Goal: Task Accomplishment & Management: Manage account settings

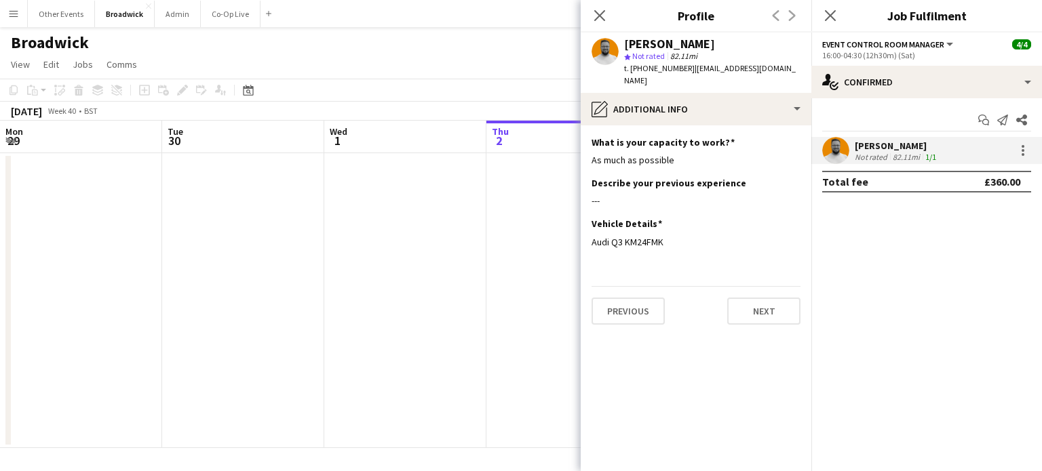
scroll to position [0, 324]
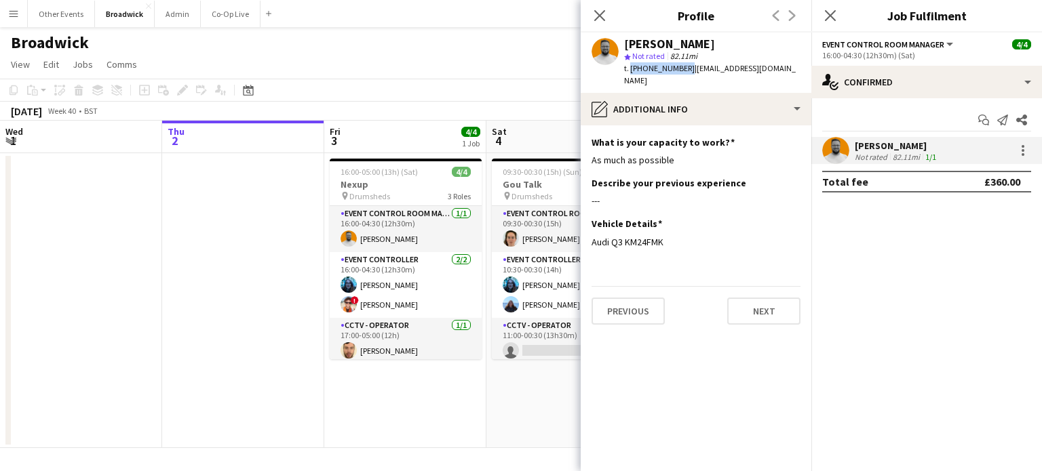
drag, startPoint x: 683, startPoint y: 66, endPoint x: 629, endPoint y: 66, distance: 54.3
click at [629, 66] on span "t. [PHONE_NUMBER]" at bounding box center [659, 68] width 71 height 10
copy span "[PHONE_NUMBER]"
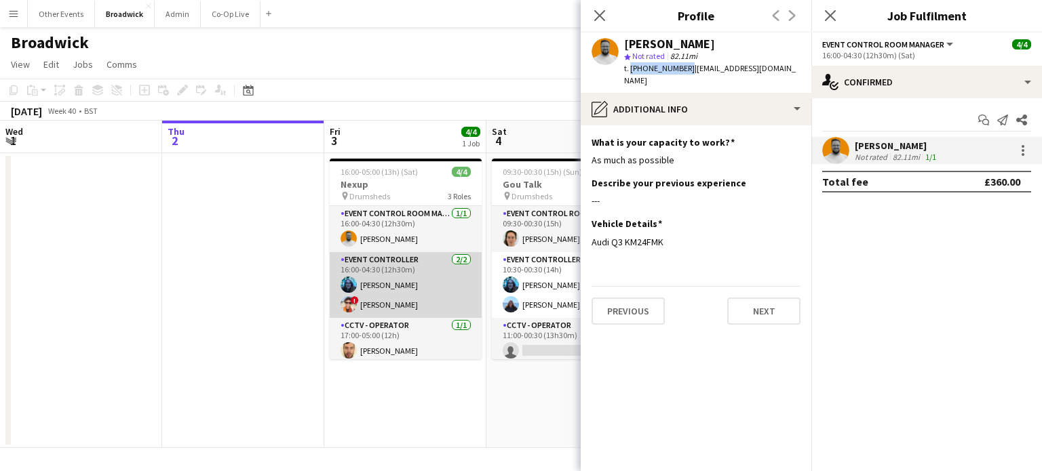
click at [369, 290] on app-card-role "Event Controller [DATE] 16:00-04:30 (12h30m) [PERSON_NAME] ! [PERSON_NAME]" at bounding box center [406, 285] width 152 height 66
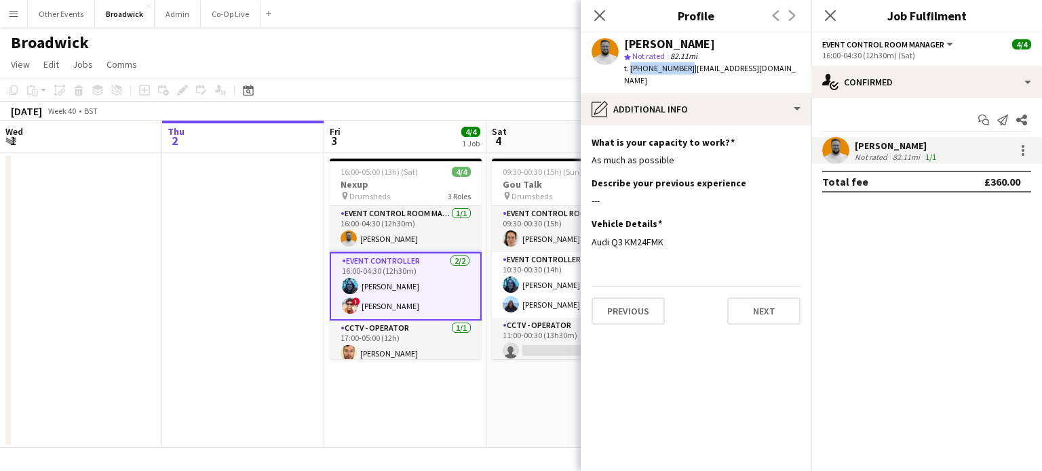
click at [369, 290] on app-card-role "Event Controller [DATE] 16:00-04:30 (12h30m) [PERSON_NAME] ! [PERSON_NAME]" at bounding box center [406, 286] width 152 height 69
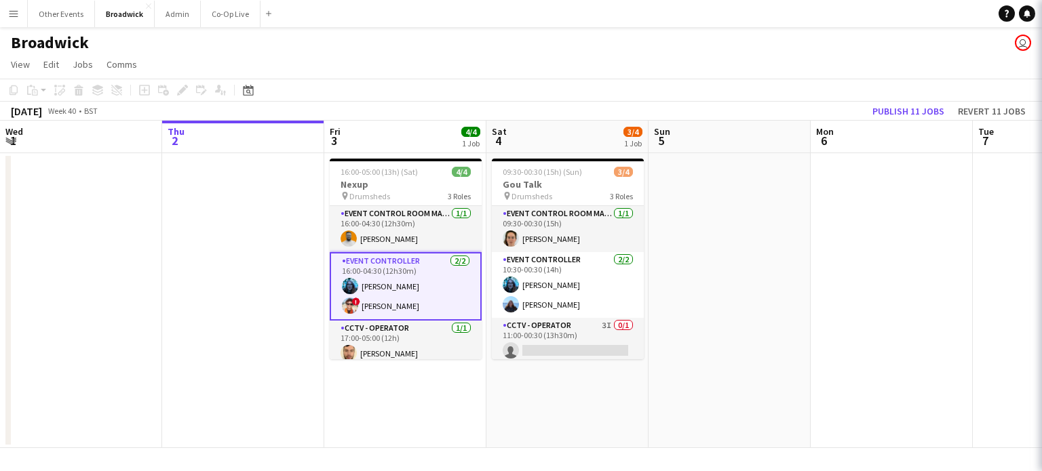
click at [369, 290] on app-card-role "Event Controller [DATE] 16:00-04:30 (12h30m) [PERSON_NAME] ! [PERSON_NAME]" at bounding box center [406, 286] width 152 height 69
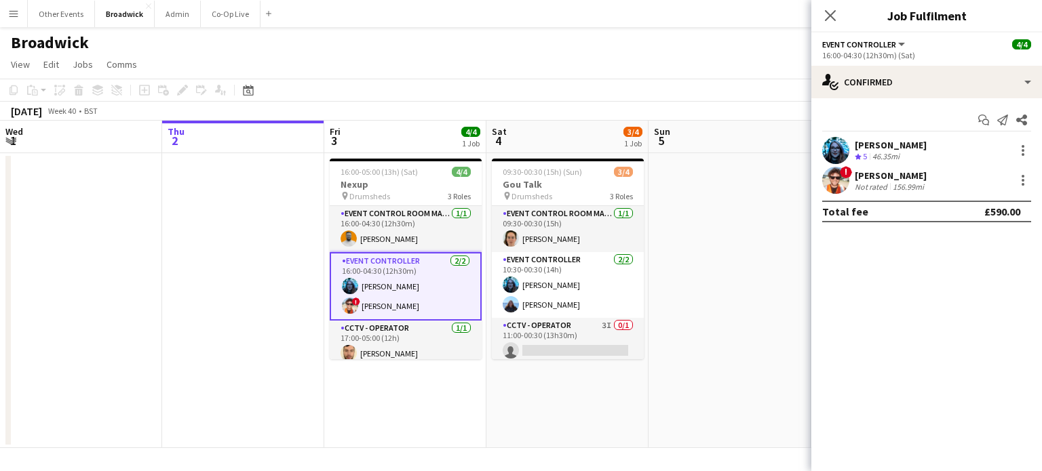
click at [830, 151] on app-user-avatar at bounding box center [835, 150] width 27 height 27
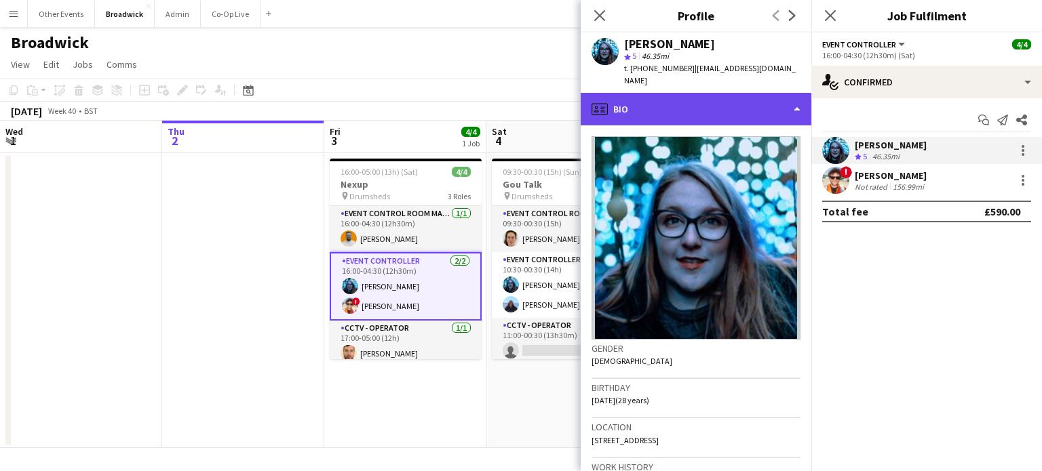
click at [766, 104] on div "profile Bio" at bounding box center [696, 109] width 231 height 33
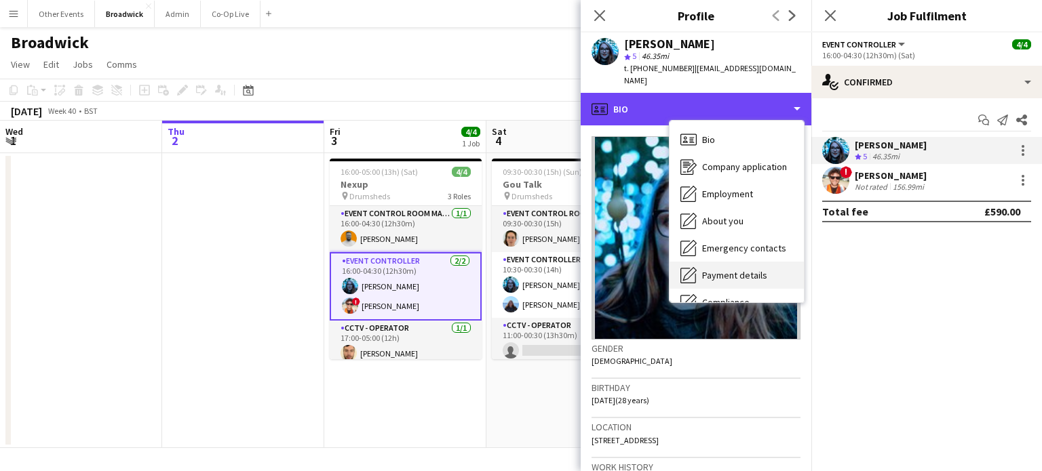
scroll to position [100, 0]
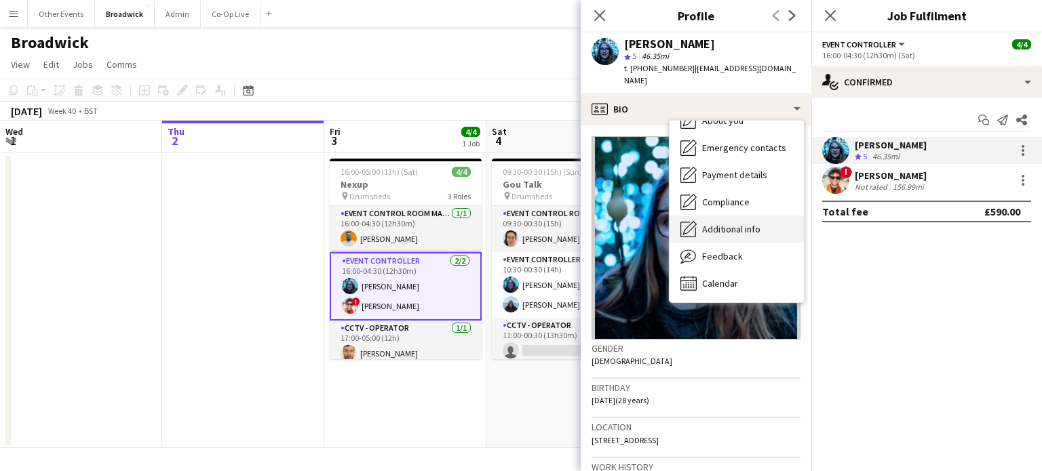
click at [750, 223] on span "Additional info" at bounding box center [731, 229] width 58 height 12
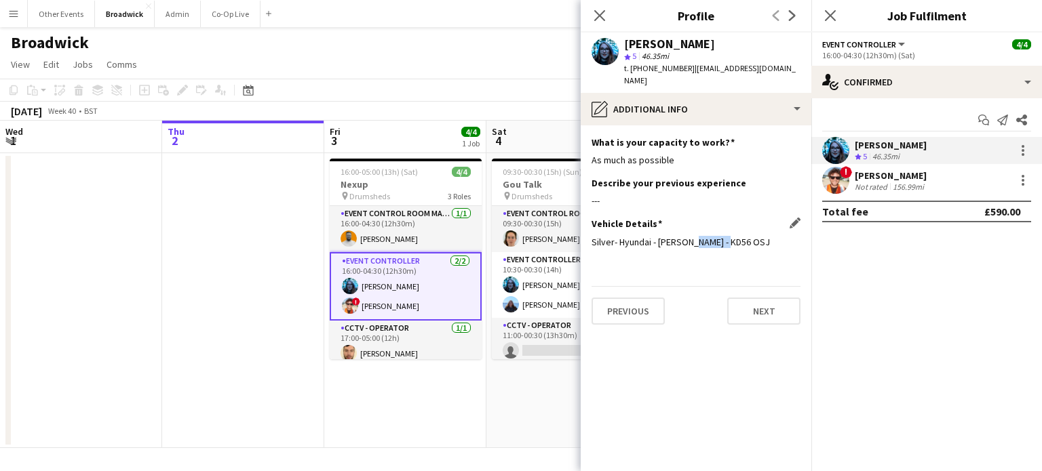
drag, startPoint x: 722, startPoint y: 230, endPoint x: 684, endPoint y: 233, distance: 38.1
click at [684, 236] on div "Silver- Hyundai - [PERSON_NAME] - KD56 OSJ" at bounding box center [695, 242] width 209 height 12
copy div "KD56 OSJ"
drag, startPoint x: 743, startPoint y: 46, endPoint x: 625, endPoint y: 43, distance: 118.0
click at [625, 43] on div "[PERSON_NAME]" at bounding box center [712, 44] width 176 height 12
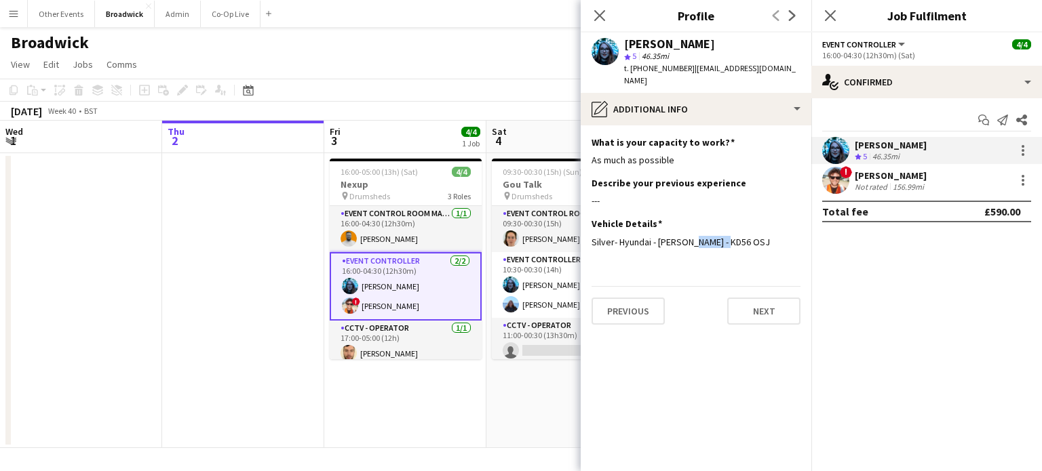
copy div "[PERSON_NAME]"
drag, startPoint x: 682, startPoint y: 71, endPoint x: 631, endPoint y: 69, distance: 50.9
click at [631, 69] on span "t. [PHONE_NUMBER]" at bounding box center [659, 68] width 71 height 10
copy span "[PHONE_NUMBER]"
drag, startPoint x: 780, startPoint y: 69, endPoint x: 688, endPoint y: 68, distance: 92.3
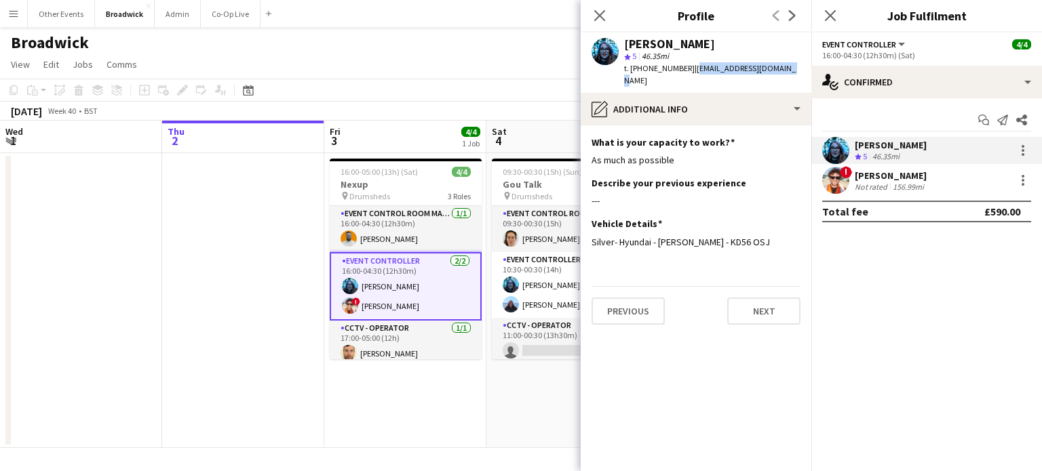
click at [688, 68] on span "| [EMAIL_ADDRESS][DOMAIN_NAME]" at bounding box center [710, 74] width 172 height 22
copy span "[EMAIL_ADDRESS][DOMAIN_NAME]"
click at [834, 183] on app-user-avatar at bounding box center [835, 180] width 27 height 27
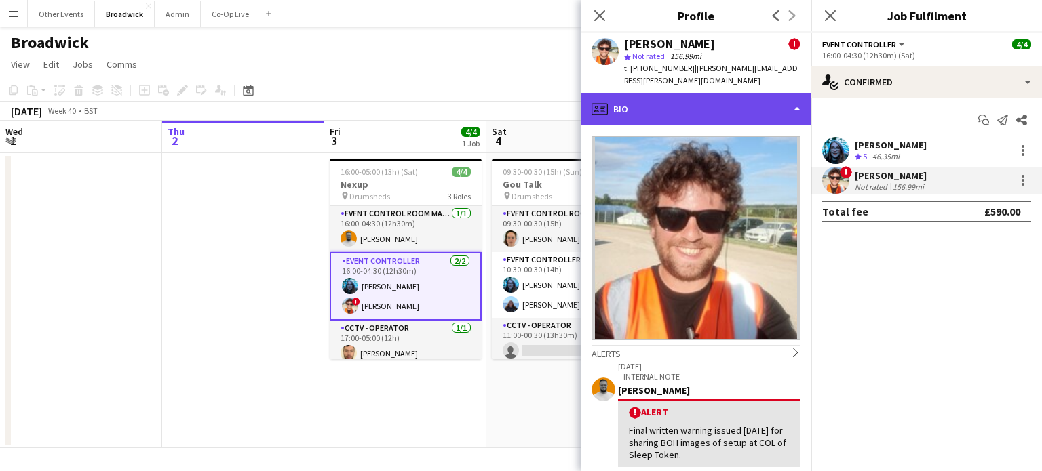
click at [779, 98] on div "profile Bio" at bounding box center [696, 109] width 231 height 33
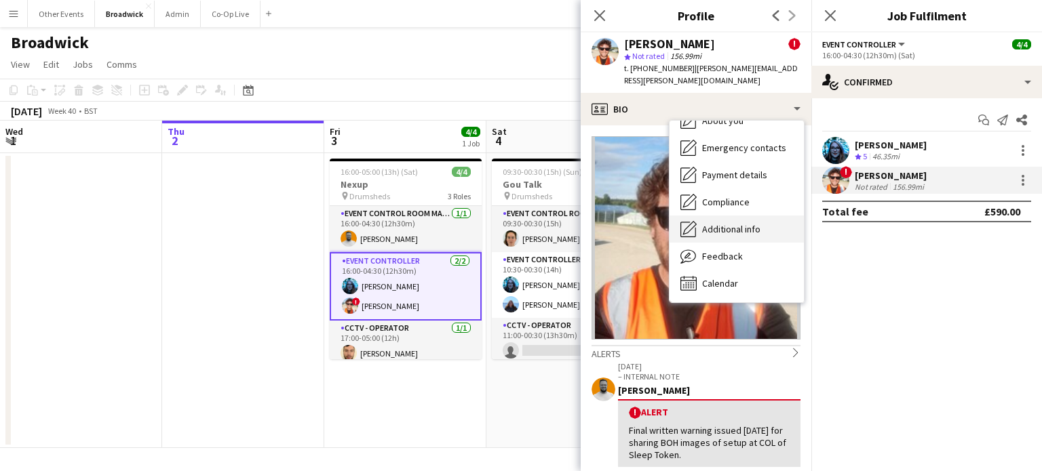
click at [733, 223] on span "Additional info" at bounding box center [731, 229] width 58 height 12
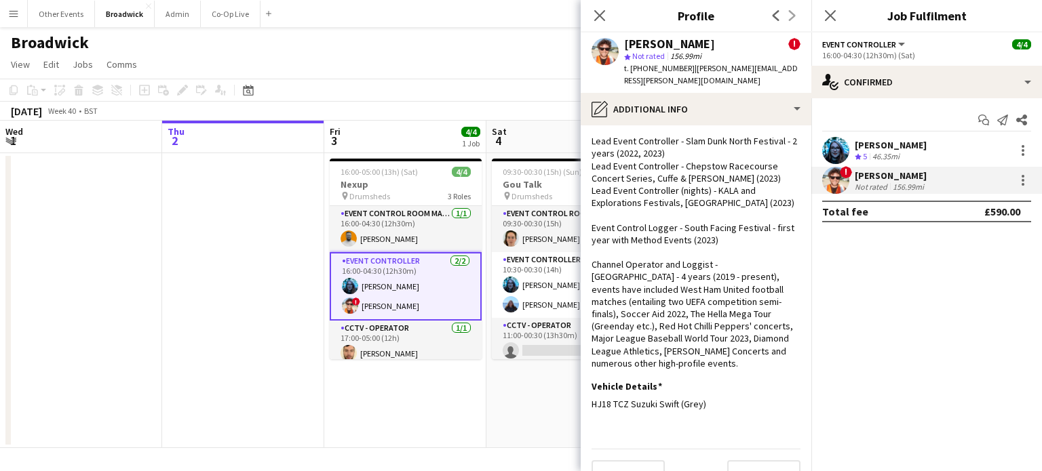
scroll to position [135, 0]
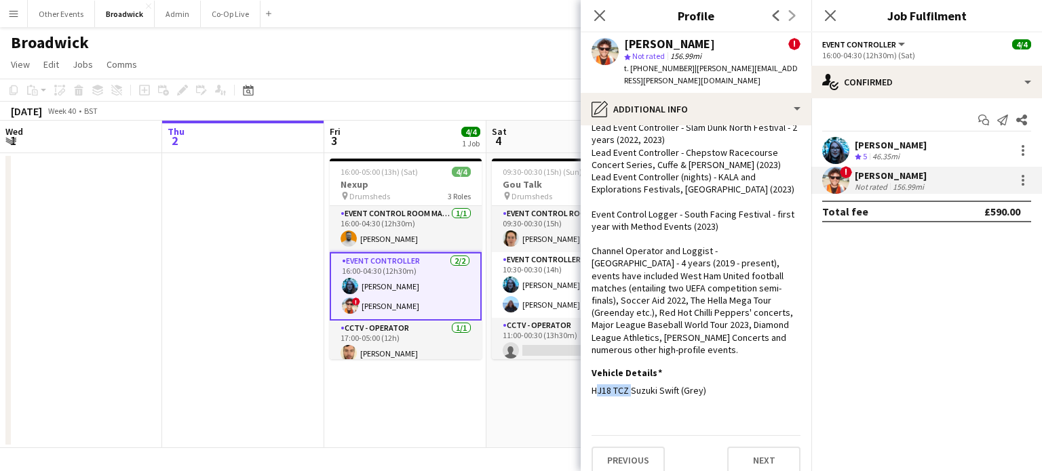
drag, startPoint x: 627, startPoint y: 379, endPoint x: 584, endPoint y: 383, distance: 42.9
click at [584, 383] on app-section-data-types "What is your capacity to work? Edit this field As much as possible Describe you…" at bounding box center [696, 298] width 231 height 346
copy div "HJ18 TCZ"
drag, startPoint x: 680, startPoint y: 71, endPoint x: 659, endPoint y: 69, distance: 21.1
click at [659, 69] on span "t. [PHONE_NUMBER]" at bounding box center [659, 68] width 71 height 10
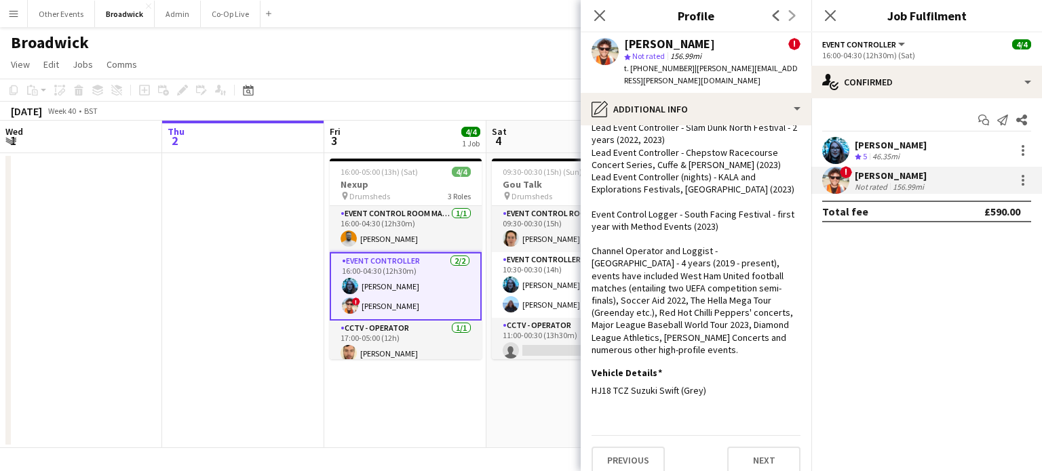
click at [684, 66] on span "| [PERSON_NAME][EMAIL_ADDRESS][PERSON_NAME][DOMAIN_NAME]" at bounding box center [711, 74] width 174 height 22
drag, startPoint x: 684, startPoint y: 66, endPoint x: 631, endPoint y: 69, distance: 52.3
click at [631, 69] on div "t. [PHONE_NUMBER] | [PERSON_NAME][EMAIL_ADDRESS][PERSON_NAME][DOMAIN_NAME]" at bounding box center [712, 74] width 176 height 24
copy span "[PHONE_NUMBER]"
drag, startPoint x: 785, startPoint y: 66, endPoint x: 688, endPoint y: 70, distance: 97.7
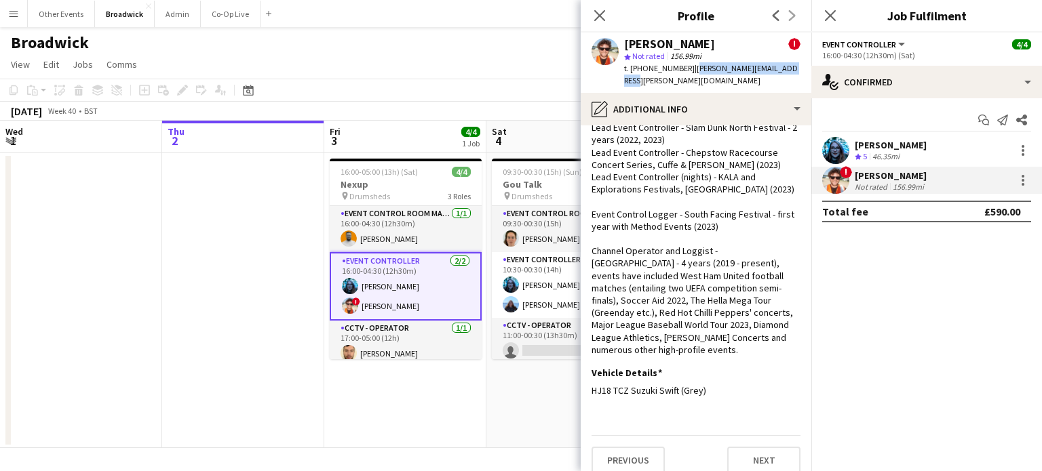
click at [688, 70] on div "[PERSON_NAME] ! star Not rated 156.99mi t. [PHONE_NUMBER] | [PERSON_NAME][EMAIL…" at bounding box center [696, 63] width 231 height 60
copy span "[PERSON_NAME][EMAIL_ADDRESS][PERSON_NAME][DOMAIN_NAME]"
click at [397, 326] on app-card-role "CCTV - Operator [DATE] 17:00-05:00 (12h) [PERSON_NAME]" at bounding box center [406, 344] width 152 height 46
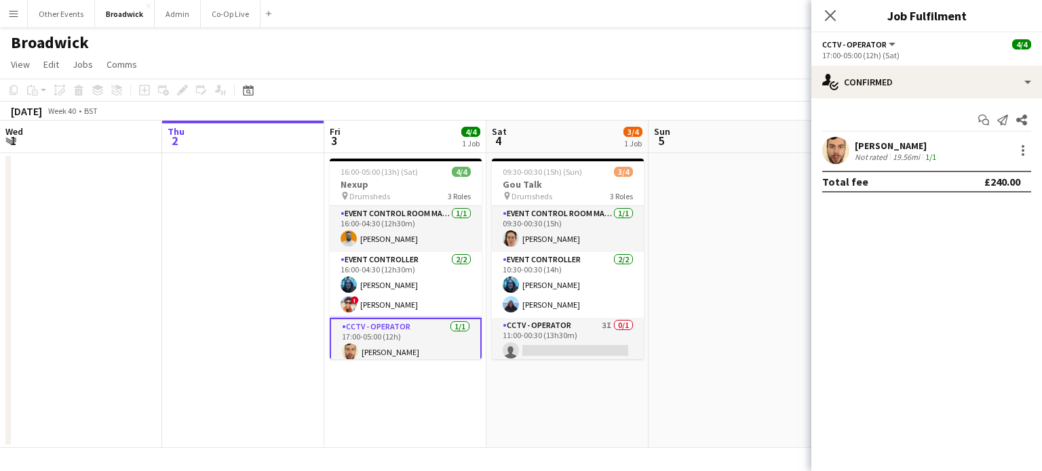
click at [823, 149] on app-user-avatar at bounding box center [835, 150] width 27 height 27
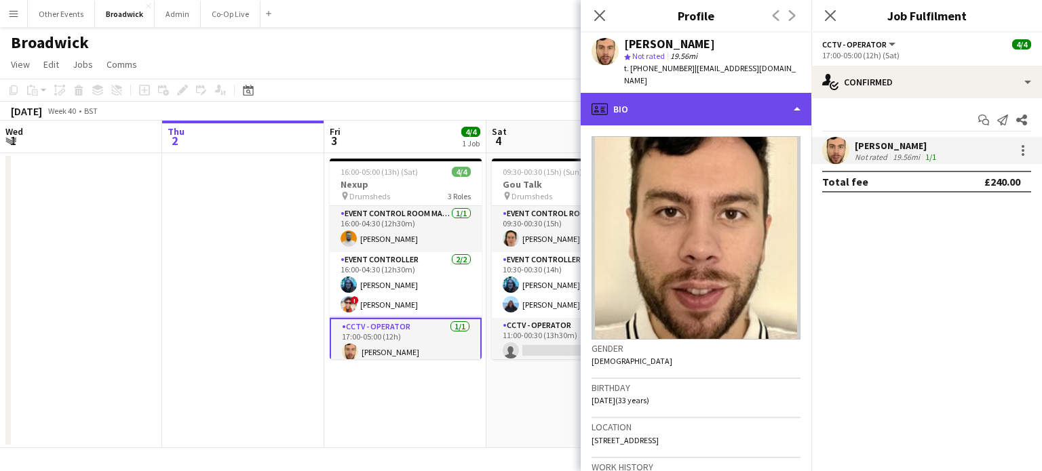
click at [794, 105] on div "profile Bio" at bounding box center [696, 109] width 231 height 33
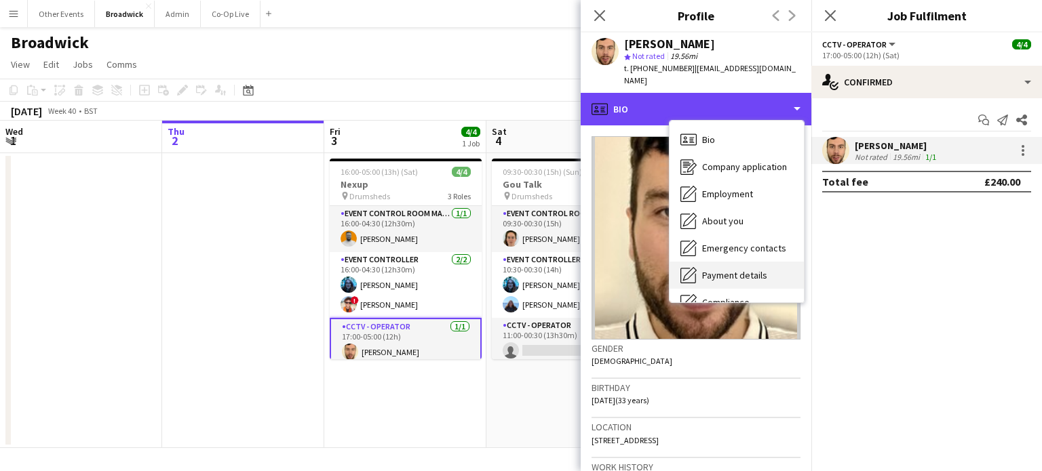
scroll to position [100, 0]
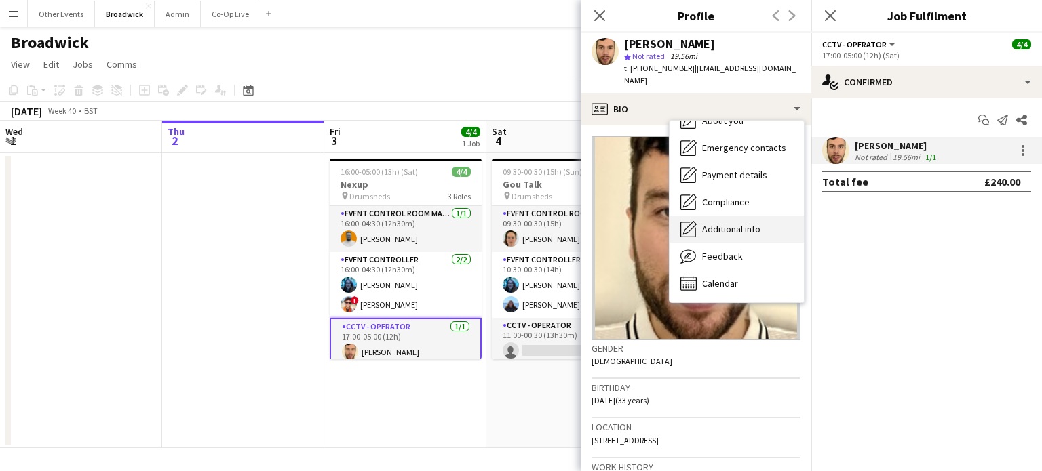
click at [743, 223] on div "Additional info Additional info" at bounding box center [736, 229] width 134 height 27
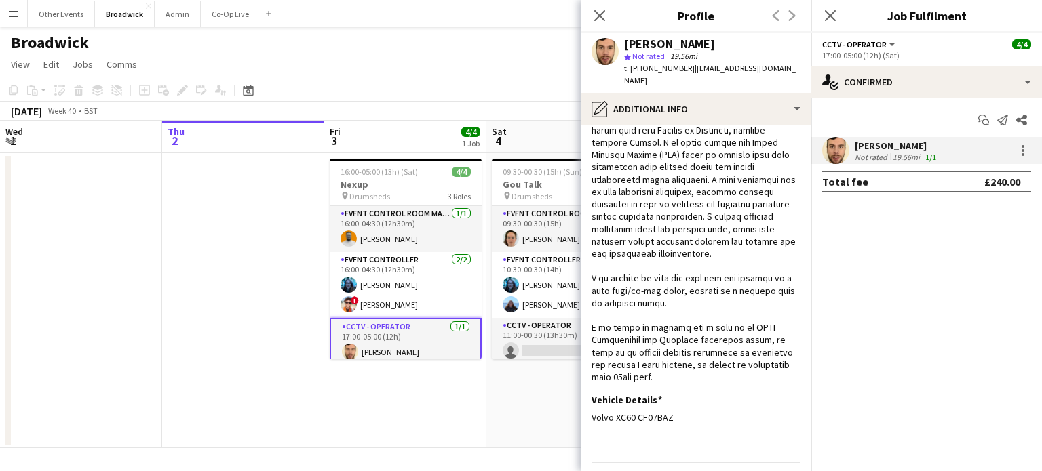
scroll to position [332, 0]
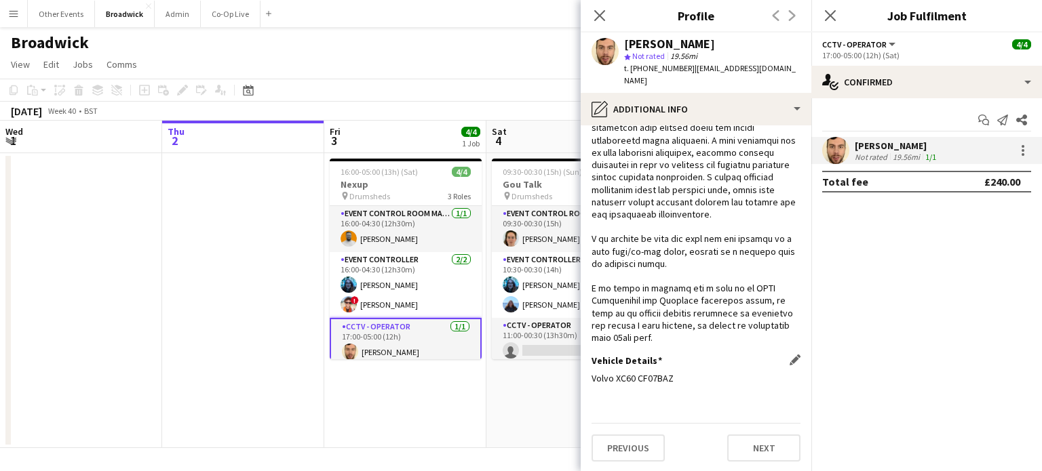
drag, startPoint x: 674, startPoint y: 375, endPoint x: 637, endPoint y: 376, distance: 37.3
click at [637, 376] on div "Volvo XC60 CF07BAZ" at bounding box center [695, 378] width 209 height 12
copy div "CF07BAZ"
drag, startPoint x: 682, startPoint y: 68, endPoint x: 629, endPoint y: 66, distance: 52.2
click at [629, 66] on span "t. [PHONE_NUMBER]" at bounding box center [659, 68] width 71 height 10
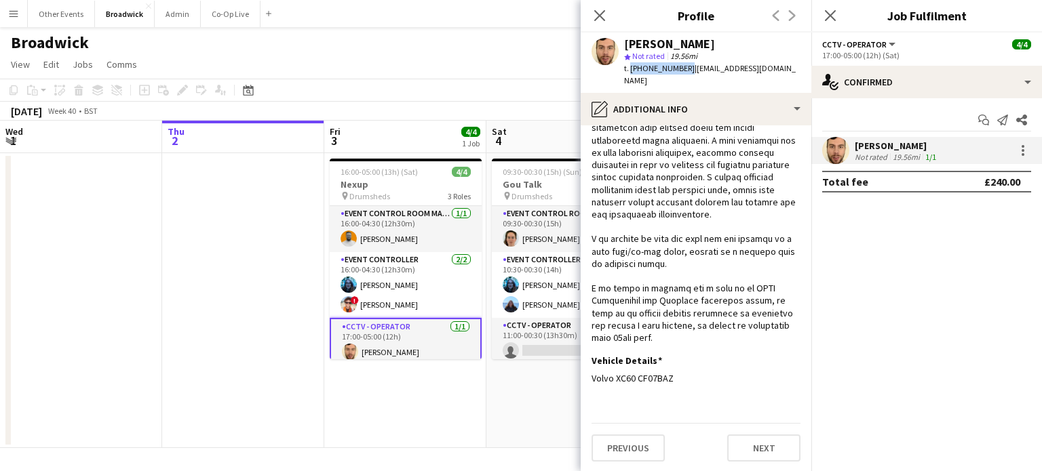
copy span "[PHONE_NUMBER]"
drag, startPoint x: 794, startPoint y: 69, endPoint x: 687, endPoint y: 69, distance: 106.5
click at [687, 69] on span "| [EMAIL_ADDRESS][DOMAIN_NAME]" at bounding box center [710, 74] width 172 height 22
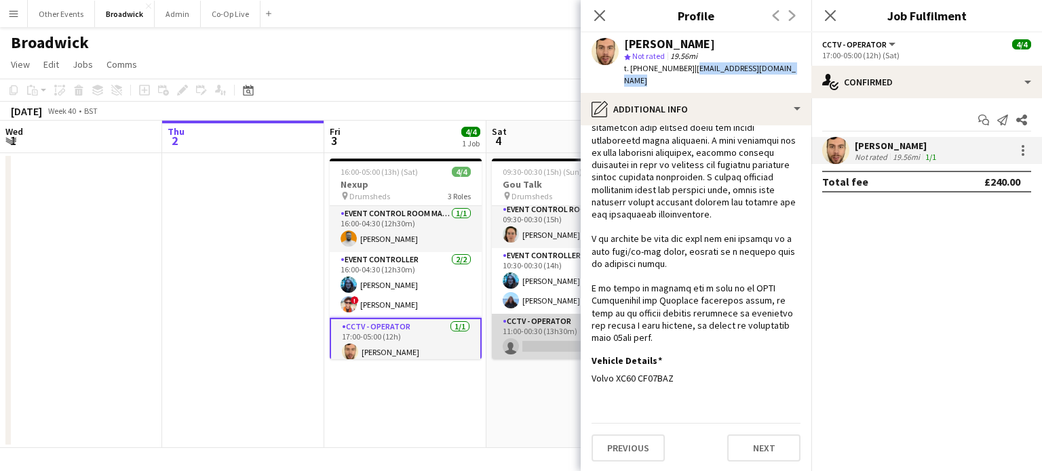
scroll to position [0, 0]
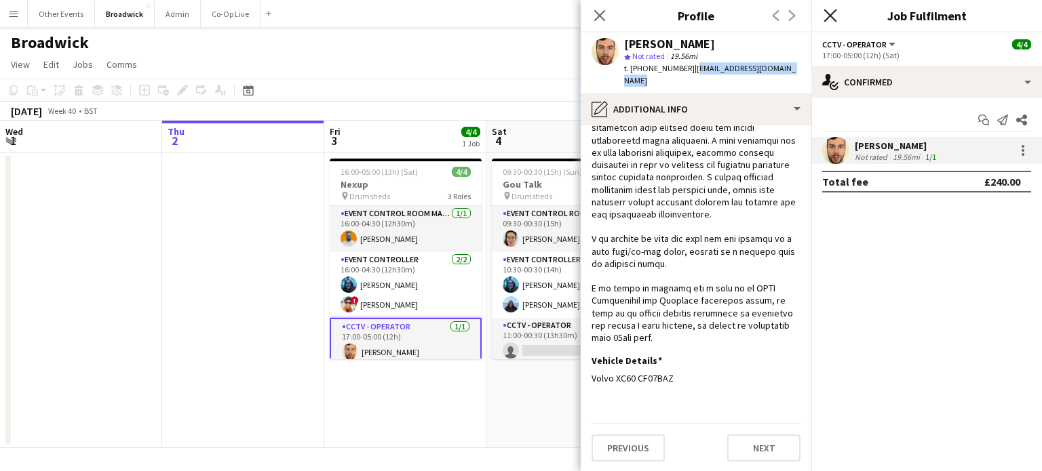
click at [832, 16] on icon "Close pop-in" at bounding box center [829, 15] width 13 height 13
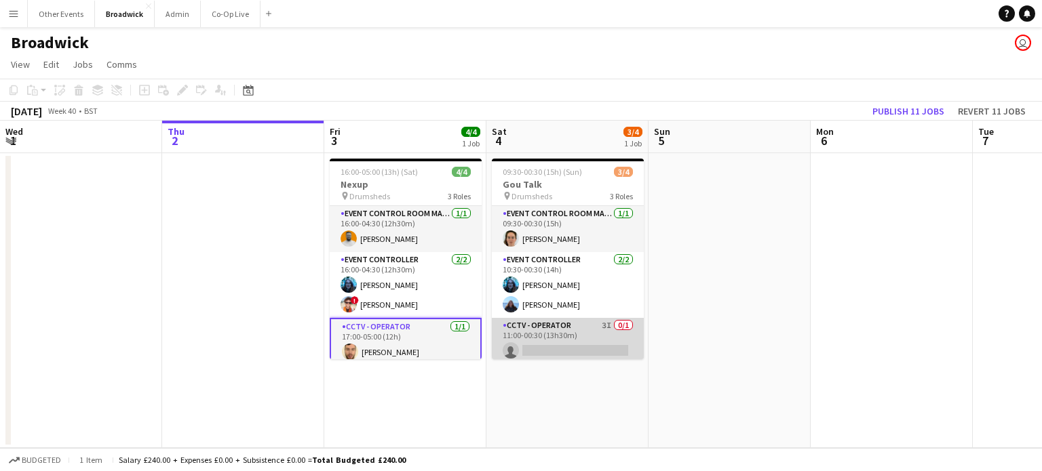
click at [539, 356] on app-card-role "CCTV - Operator 3I 0/1 11:00-00:30 (13h30m) single-neutral-actions" at bounding box center [568, 341] width 152 height 46
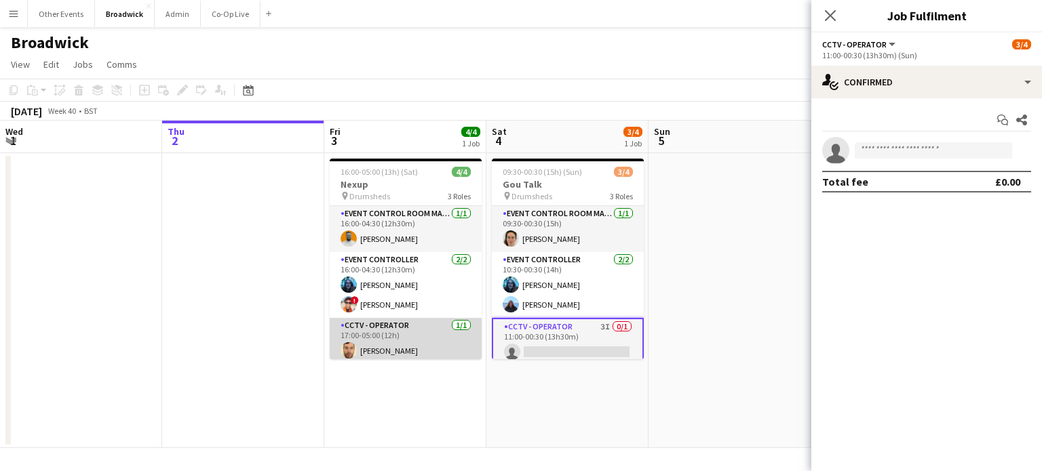
click at [431, 345] on app-card-role "CCTV - Operator [DATE] 17:00-05:00 (12h) [PERSON_NAME]" at bounding box center [406, 341] width 152 height 46
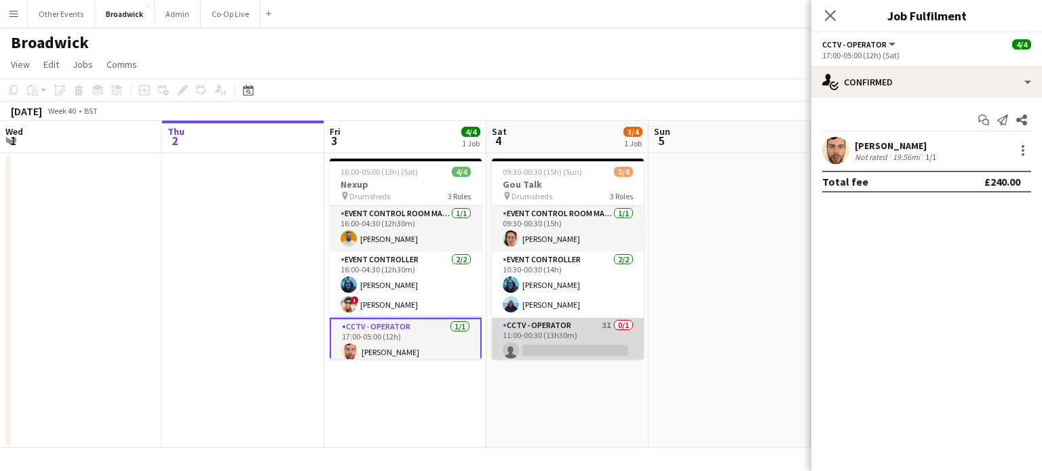
click at [551, 338] on app-card-role "CCTV - Operator 3I 0/1 11:00-00:30 (13h30m) single-neutral-actions" at bounding box center [568, 341] width 152 height 46
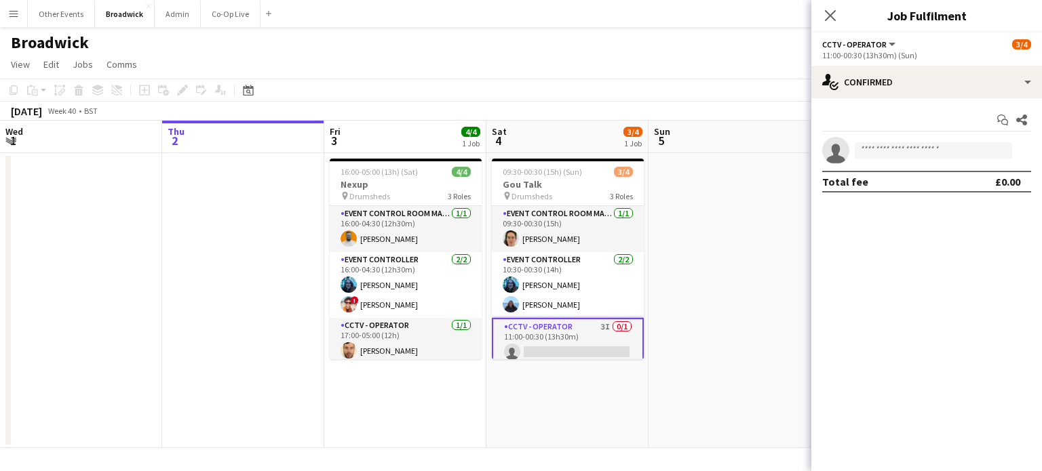
click at [469, 63] on app-page-menu "View Day view expanded Day view collapsed Month view Date picker Jump to [DATE]…" at bounding box center [521, 66] width 1042 height 26
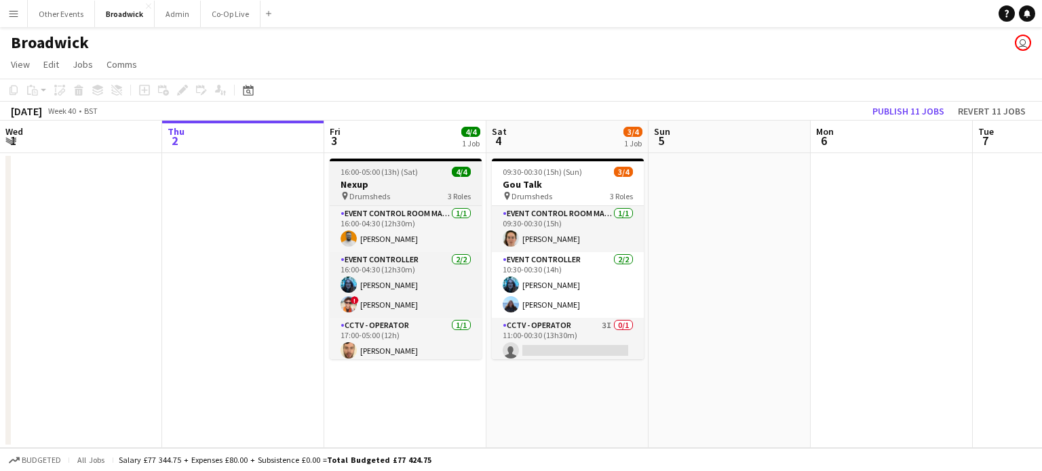
click at [386, 190] on h3 "Nexup" at bounding box center [406, 184] width 152 height 12
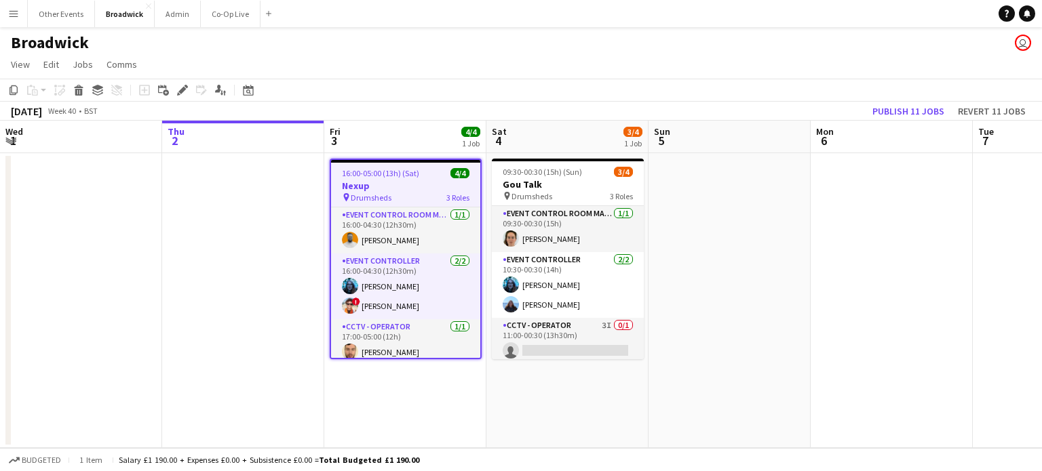
click at [182, 98] on app-toolbar "Copy Paste Paste Ctrl+V Paste with crew Ctrl+Shift+V Paste linked Job [GEOGRAPH…" at bounding box center [521, 90] width 1042 height 23
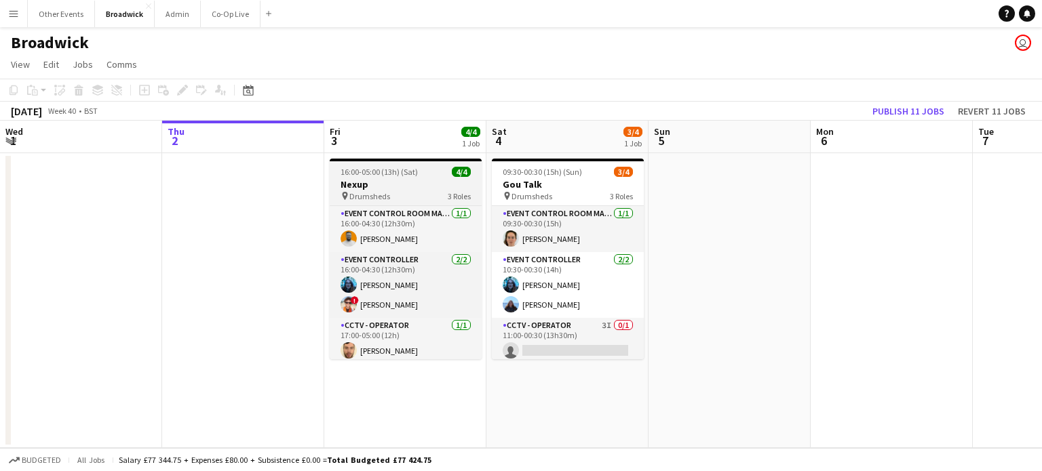
click at [393, 174] on span "16:00-05:00 (13h) (Sat)" at bounding box center [378, 172] width 77 height 10
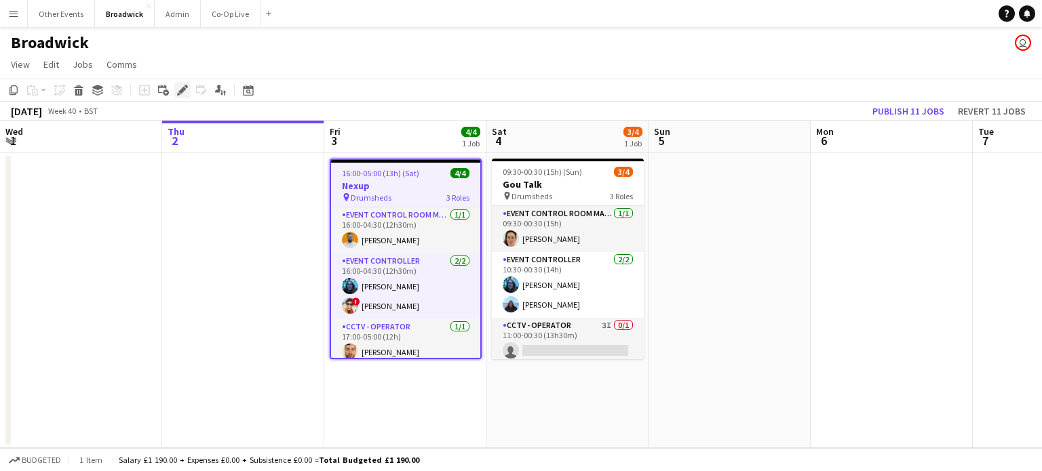
click at [178, 94] on icon at bounding box center [178, 93] width 3 height 3
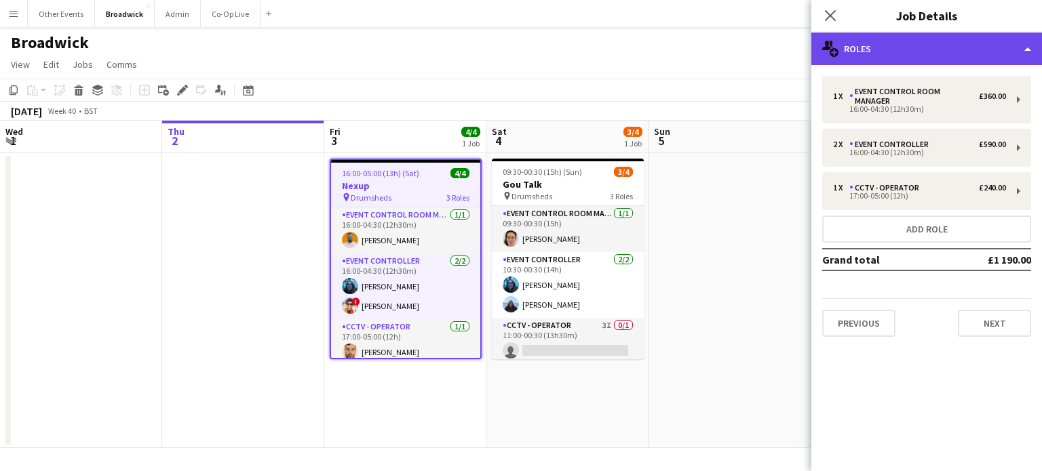
click at [975, 44] on div "multiple-users-add Roles" at bounding box center [926, 49] width 231 height 33
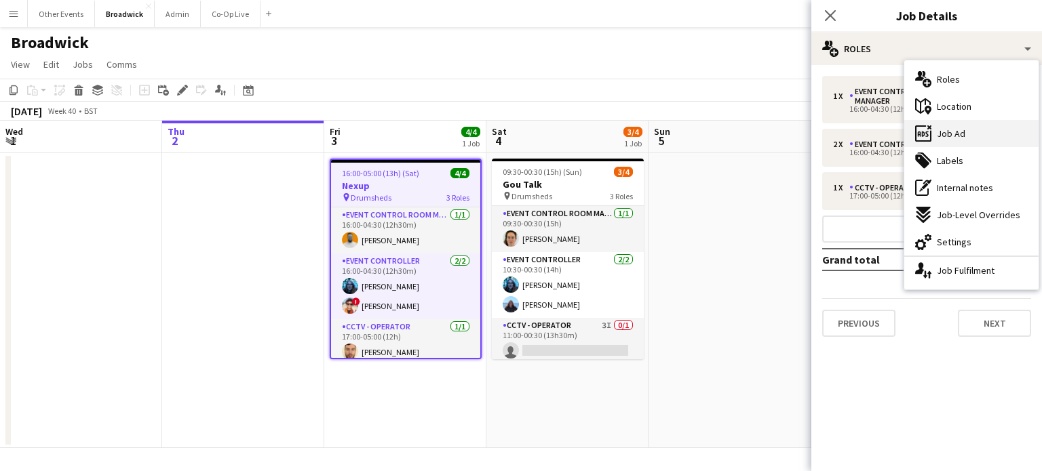
click at [962, 135] on span "Job Ad" at bounding box center [951, 134] width 28 height 12
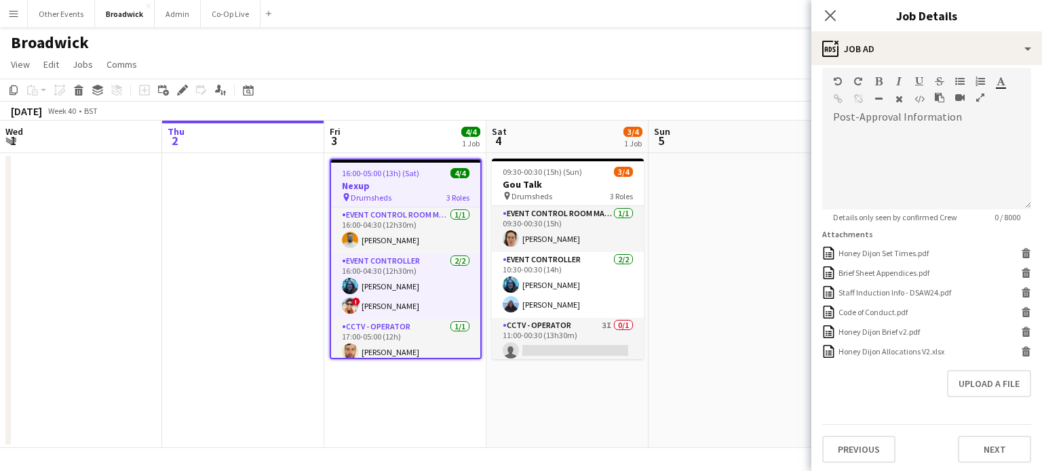
scroll to position [309, 0]
click at [956, 378] on button "Upload a file" at bounding box center [989, 383] width 84 height 27
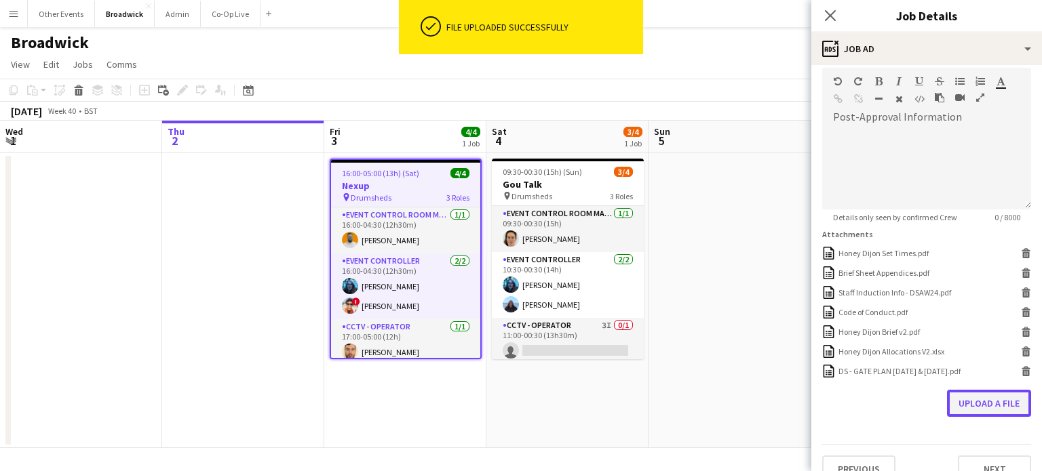
click at [968, 400] on button "Upload a file" at bounding box center [989, 403] width 84 height 27
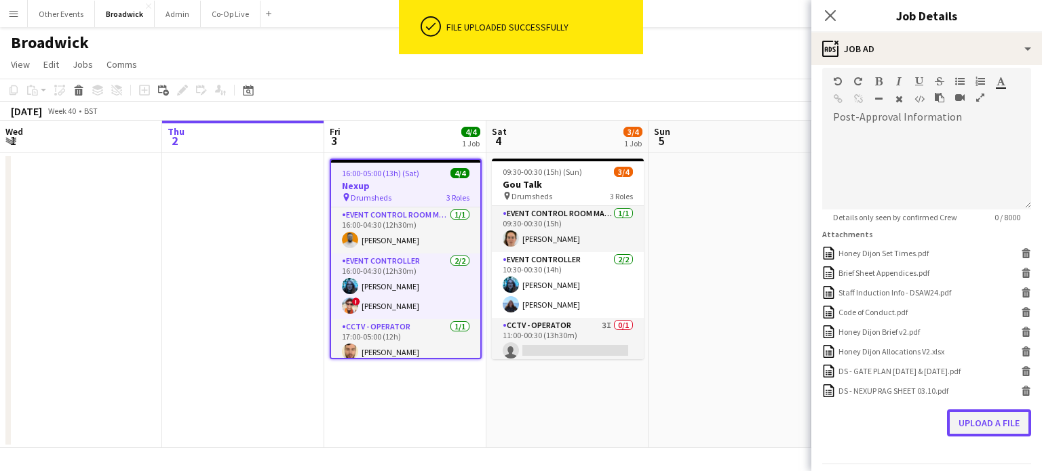
click at [958, 425] on button "Upload a file" at bounding box center [989, 423] width 84 height 27
click at [726, 86] on app-toolbar "Copy Paste Paste Ctrl+V Paste with crew Ctrl+Shift+V Paste linked Job [GEOGRAPH…" at bounding box center [521, 90] width 1042 height 23
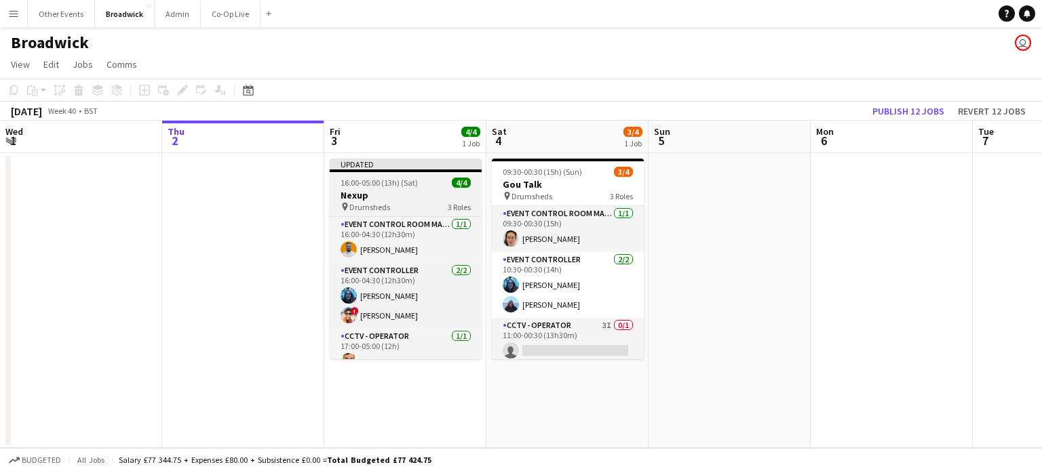
click at [370, 208] on span "Drumsheds" at bounding box center [369, 207] width 41 height 10
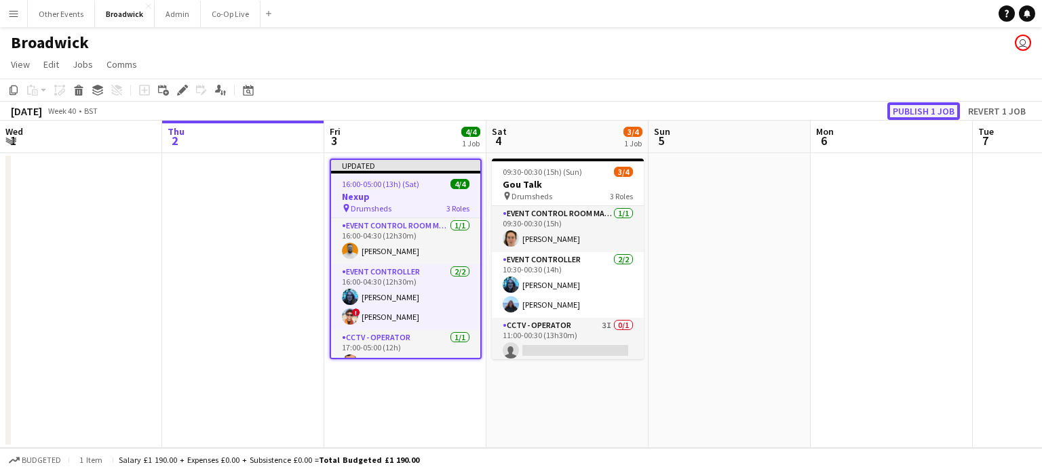
click at [917, 113] on button "Publish 1 job" at bounding box center [923, 111] width 73 height 18
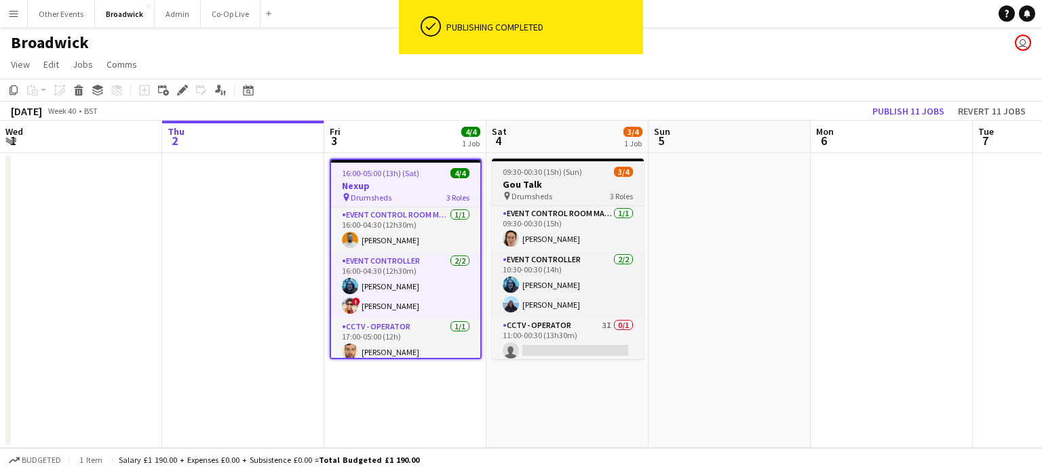
click at [501, 183] on h3 "Gou Talk" at bounding box center [568, 184] width 152 height 12
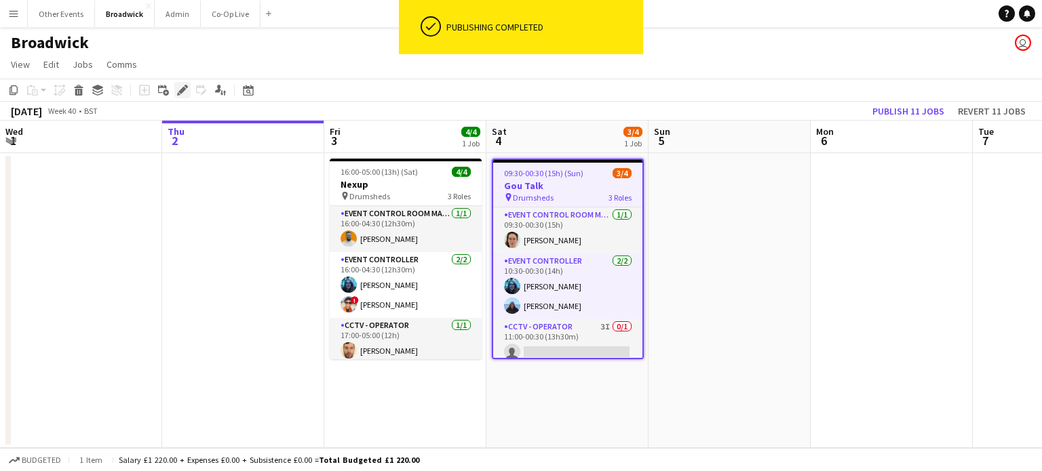
click at [184, 87] on icon "Edit" at bounding box center [182, 90] width 11 height 11
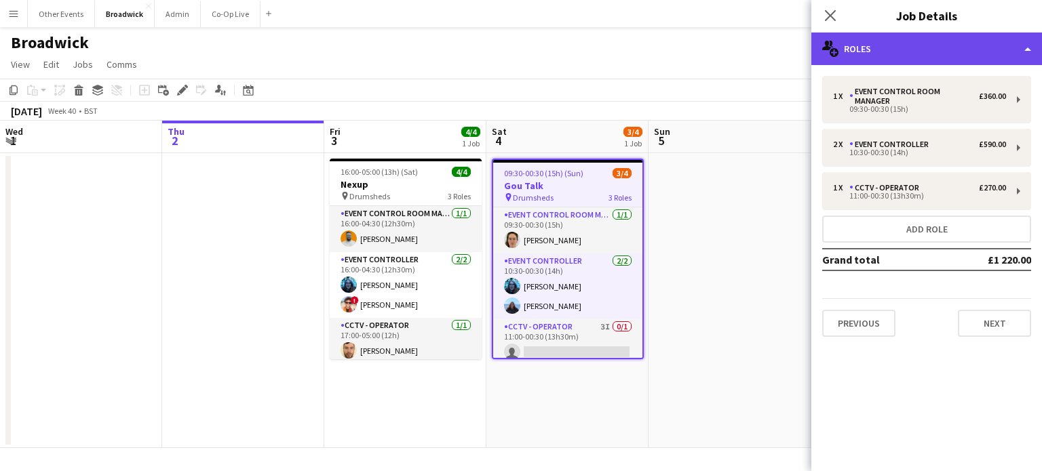
click at [893, 47] on div "multiple-users-add Roles" at bounding box center [926, 49] width 231 height 33
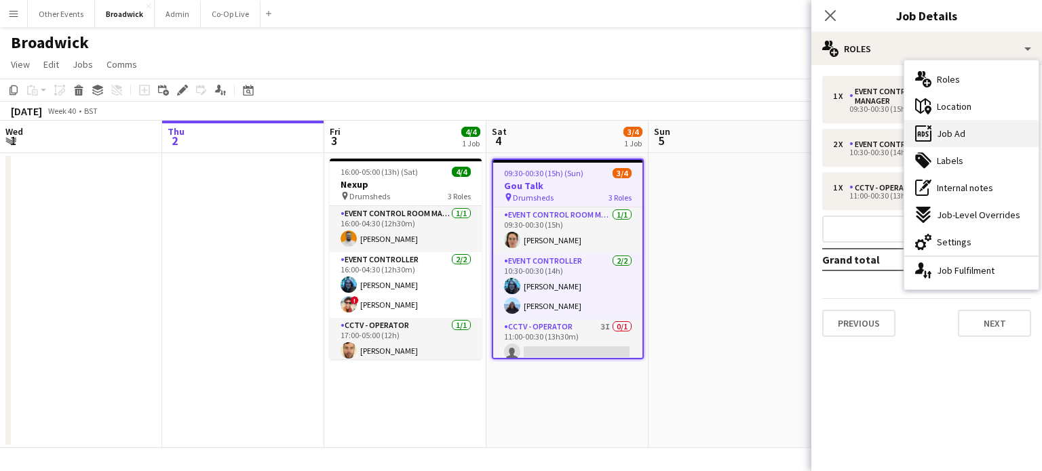
click at [963, 125] on div "ads-window Job Ad" at bounding box center [971, 133] width 134 height 27
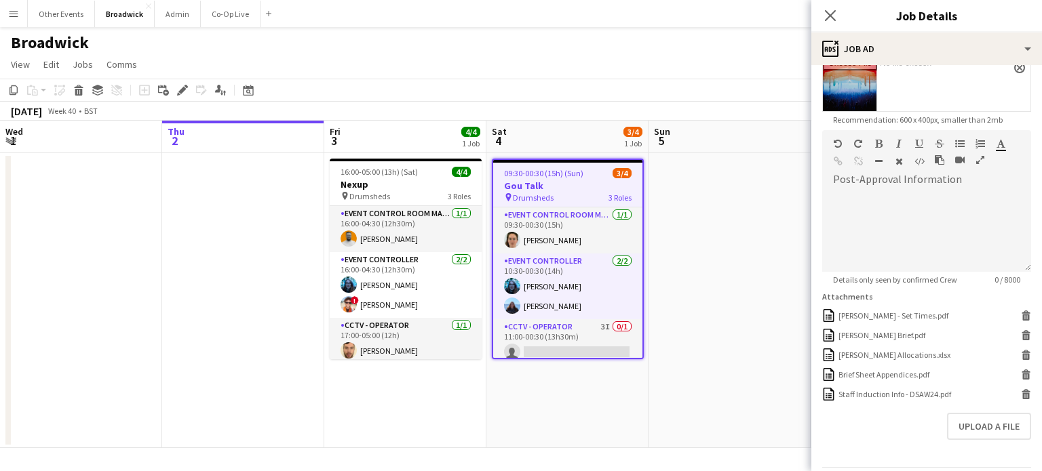
scroll to position [290, 0]
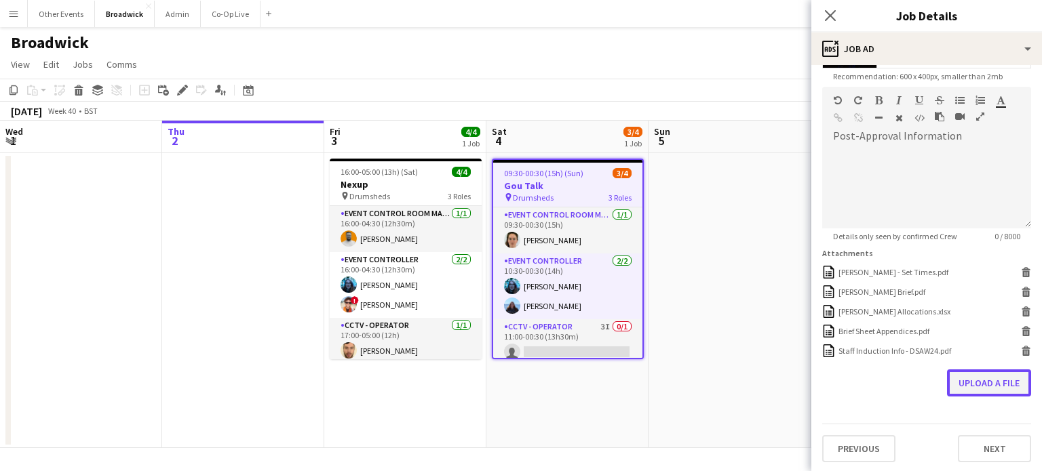
click at [977, 393] on button "Upload a file" at bounding box center [989, 383] width 84 height 27
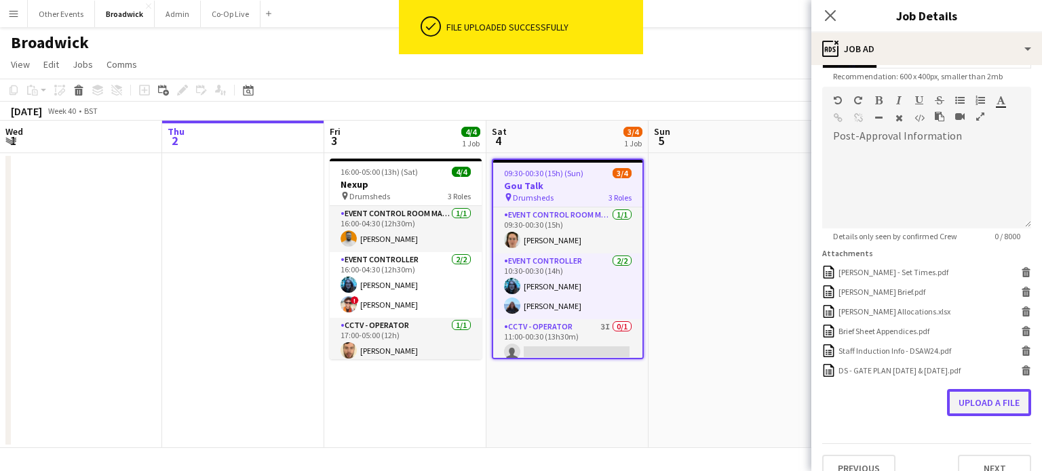
click at [988, 399] on button "Upload a file" at bounding box center [989, 402] width 84 height 27
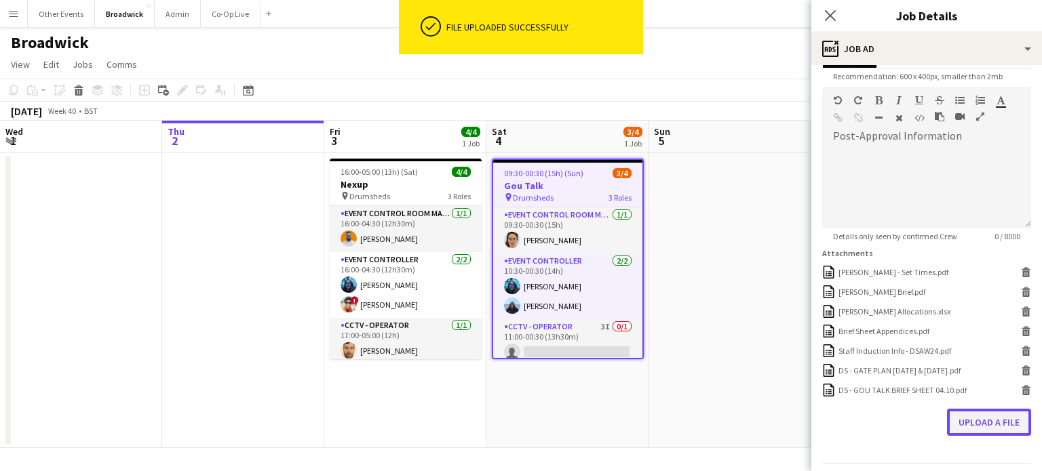
click at [996, 433] on button "Upload a file" at bounding box center [989, 422] width 84 height 27
click at [539, 155] on app-date-cell "09:30-00:30 (15h) (Sun) 3/4 Gou Talk pin Drumsheds 3 Roles Event Control Room M…" at bounding box center [567, 300] width 162 height 295
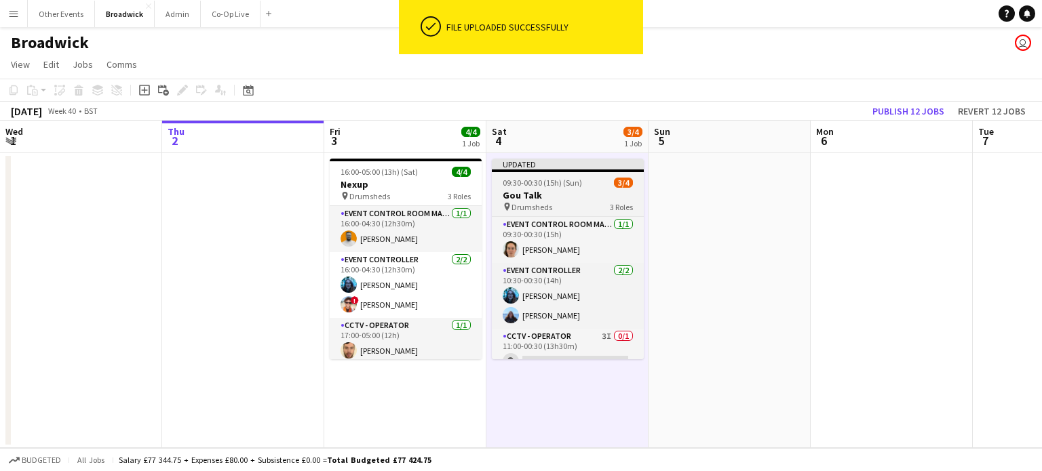
click at [544, 168] on div "Updated" at bounding box center [568, 164] width 152 height 11
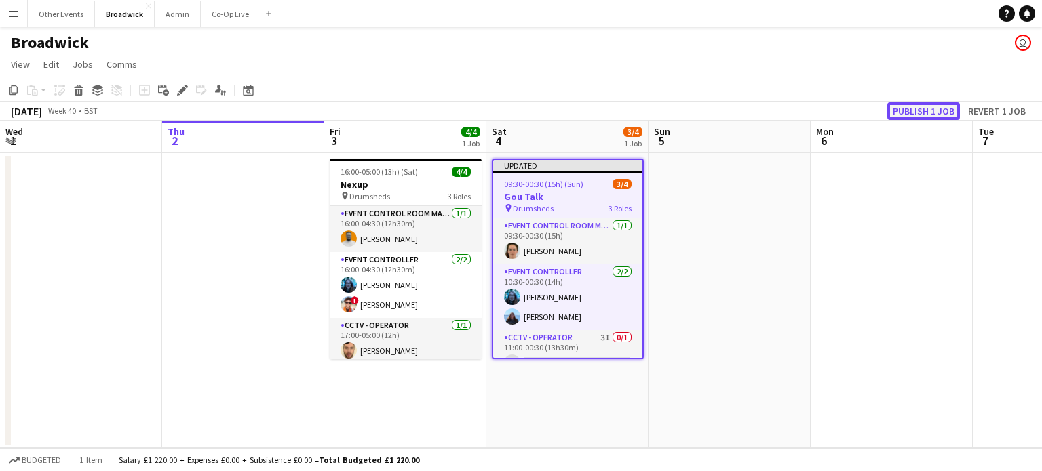
click at [922, 115] on button "Publish 1 job" at bounding box center [923, 111] width 73 height 18
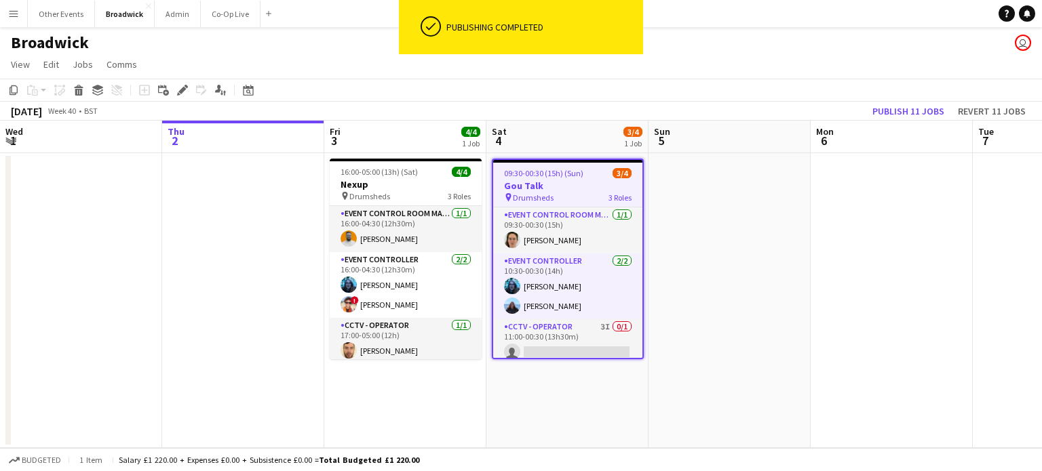
click at [416, 60] on div "ok-circled Publishing completed" at bounding box center [521, 30] width 244 height 61
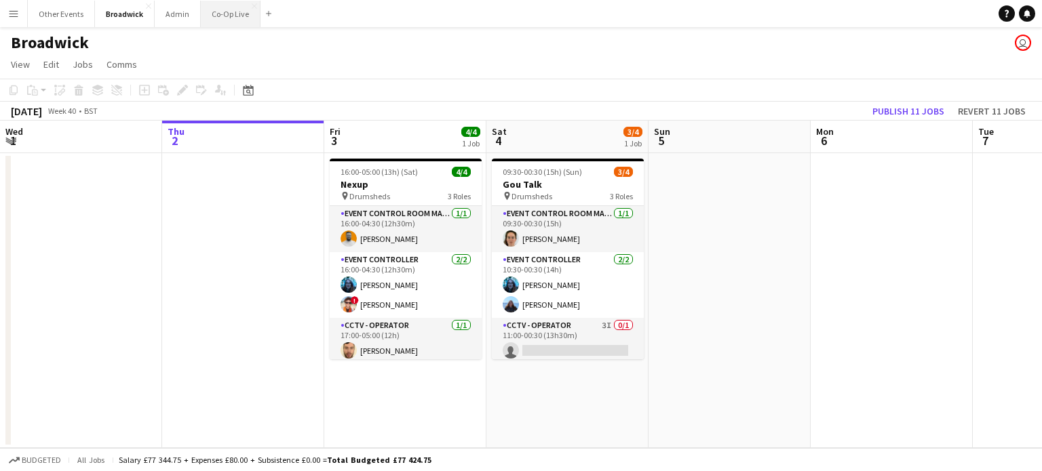
click at [232, 8] on button "Co-Op Live Close" at bounding box center [231, 14] width 60 height 26
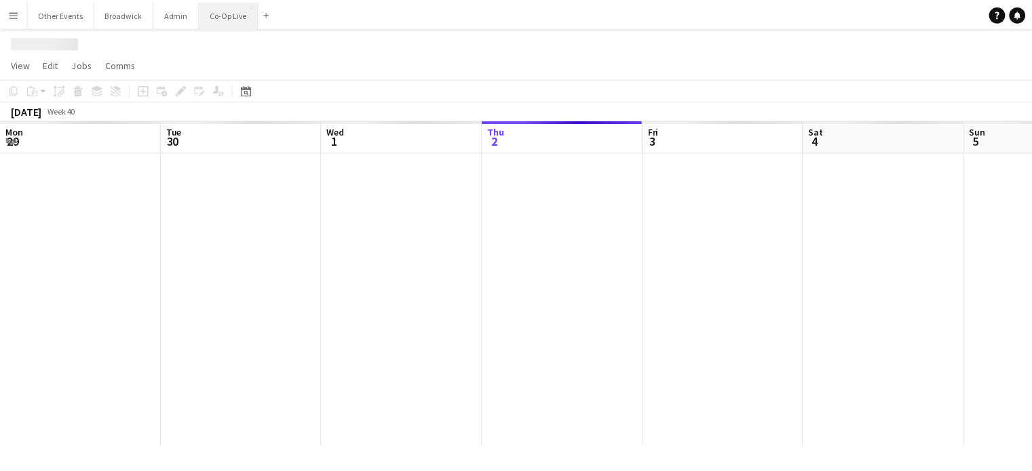
scroll to position [0, 324]
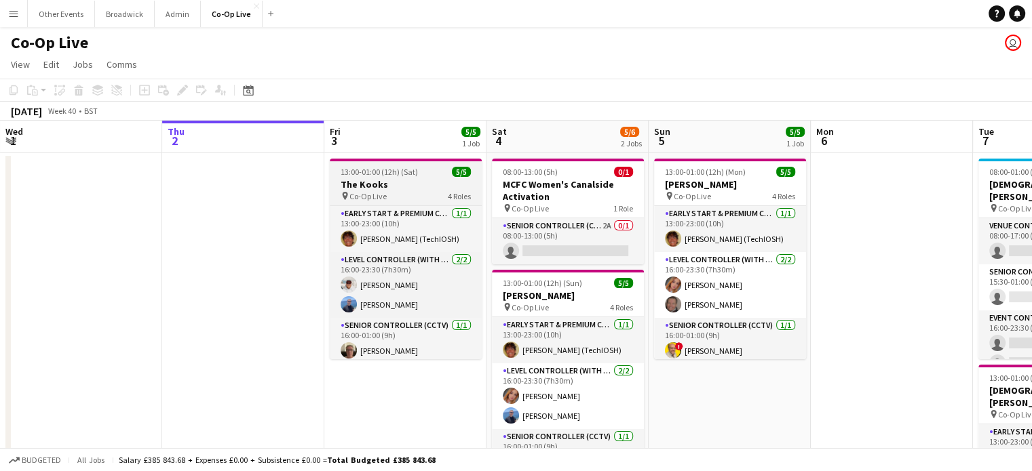
click at [377, 195] on span "Co-Op Live" at bounding box center [367, 196] width 37 height 10
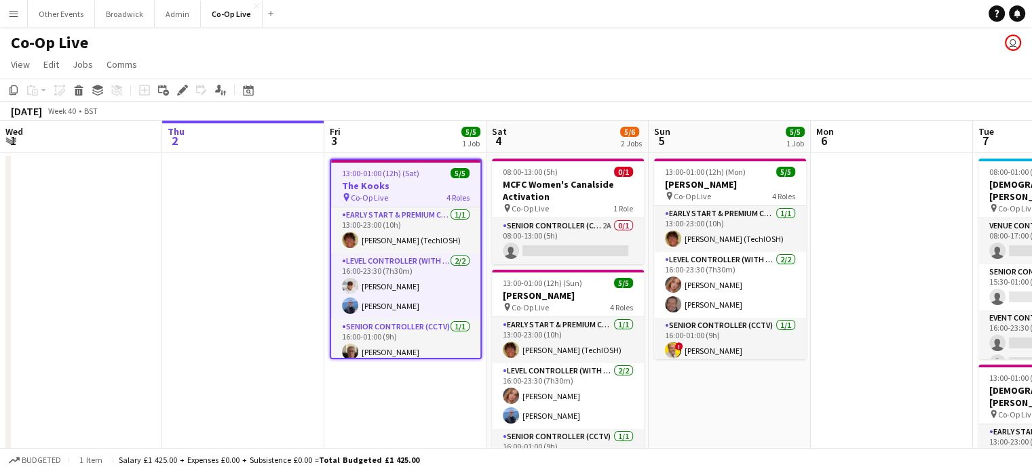
click at [377, 195] on span "Co-Op Live" at bounding box center [369, 198] width 37 height 10
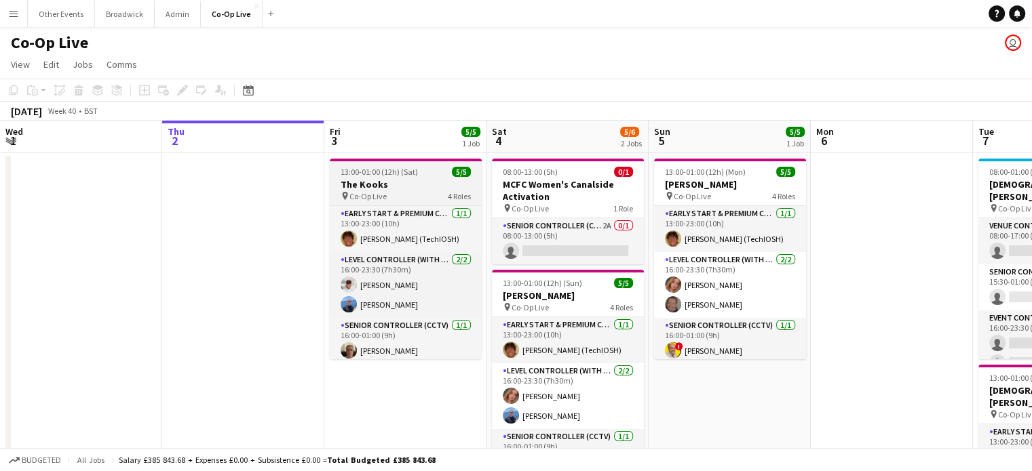
click at [377, 195] on span "Co-Op Live" at bounding box center [367, 196] width 37 height 10
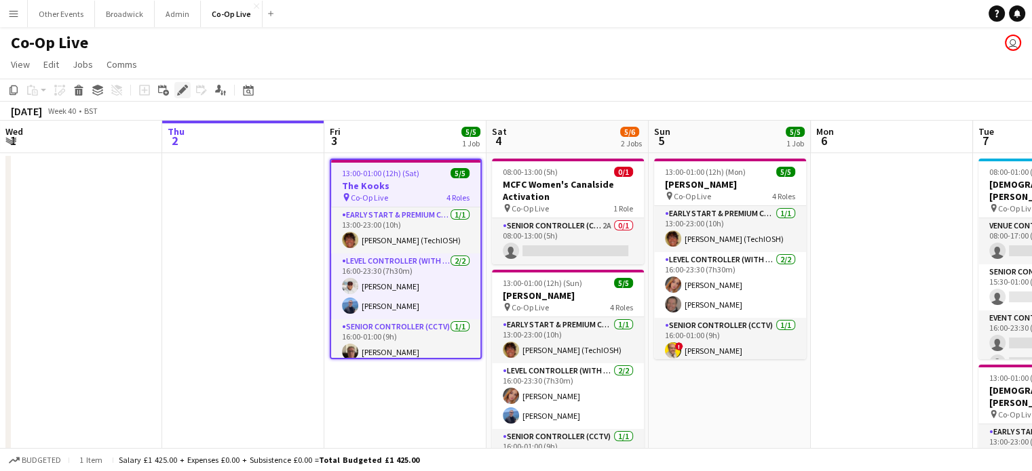
click at [181, 92] on icon at bounding box center [181, 90] width 7 height 7
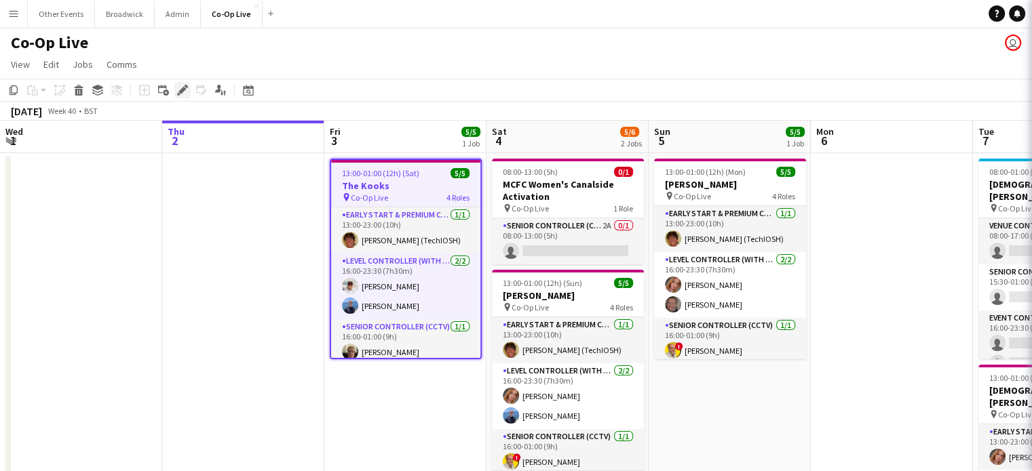
type input "*********"
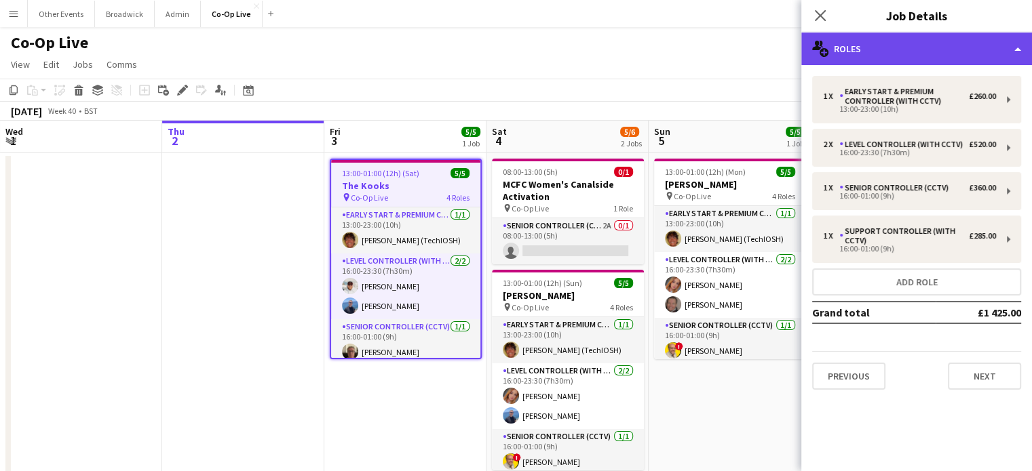
click at [941, 56] on div "multiple-users-add Roles" at bounding box center [916, 49] width 231 height 33
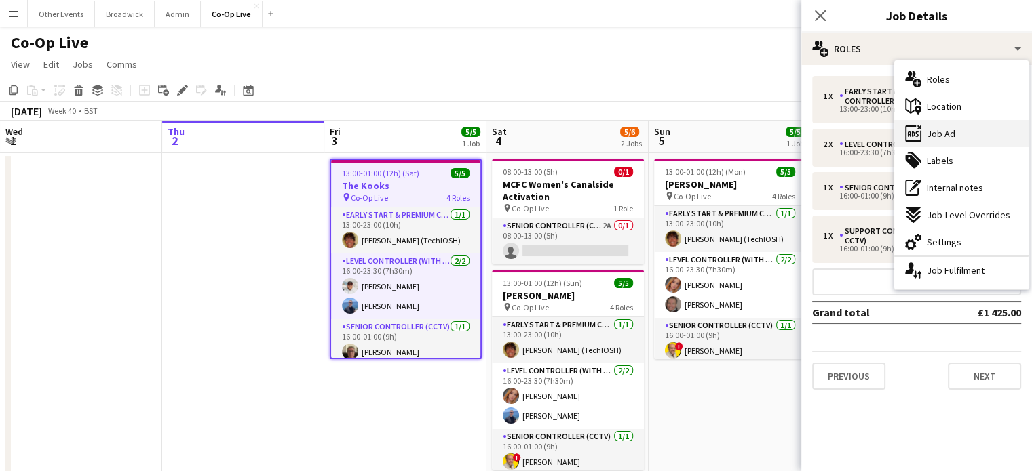
click at [950, 132] on span "Job Ad" at bounding box center [940, 134] width 28 height 12
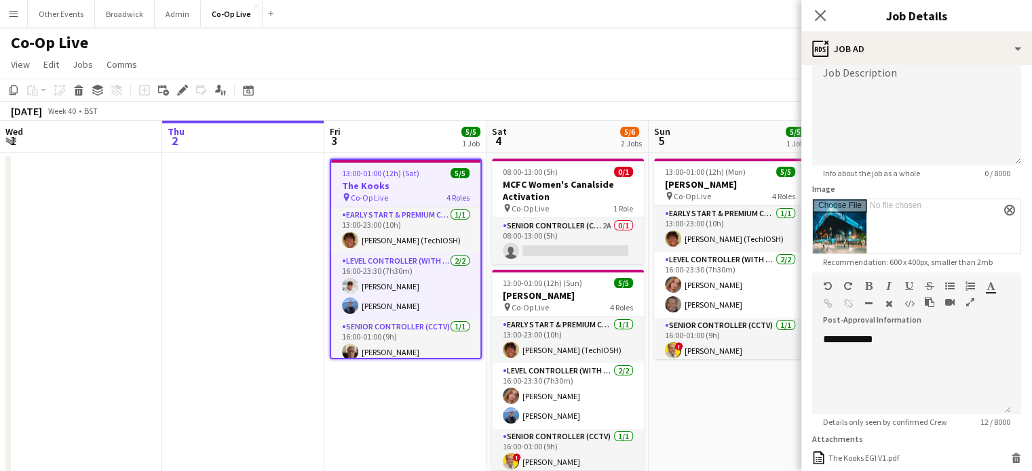
scroll to position [119, 0]
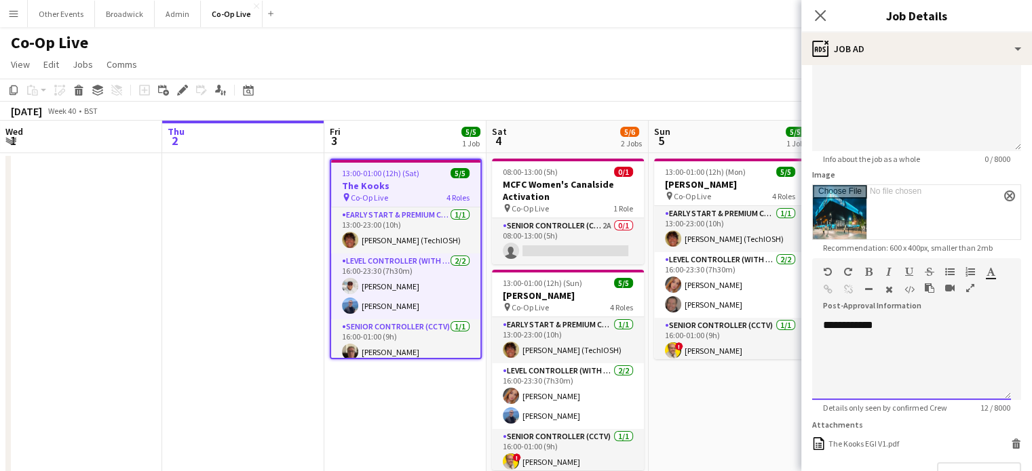
click at [850, 330] on div "**********" at bounding box center [911, 359] width 199 height 81
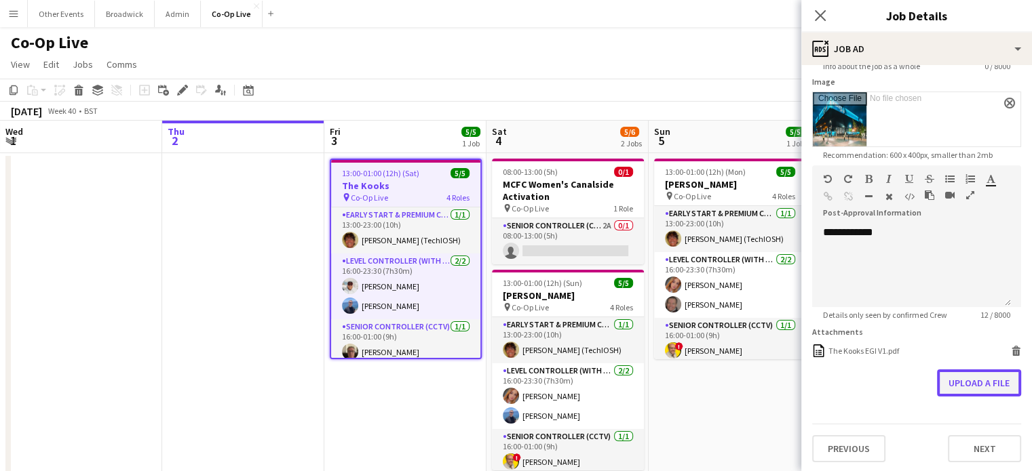
click at [966, 390] on button "Upload a file" at bounding box center [979, 383] width 84 height 27
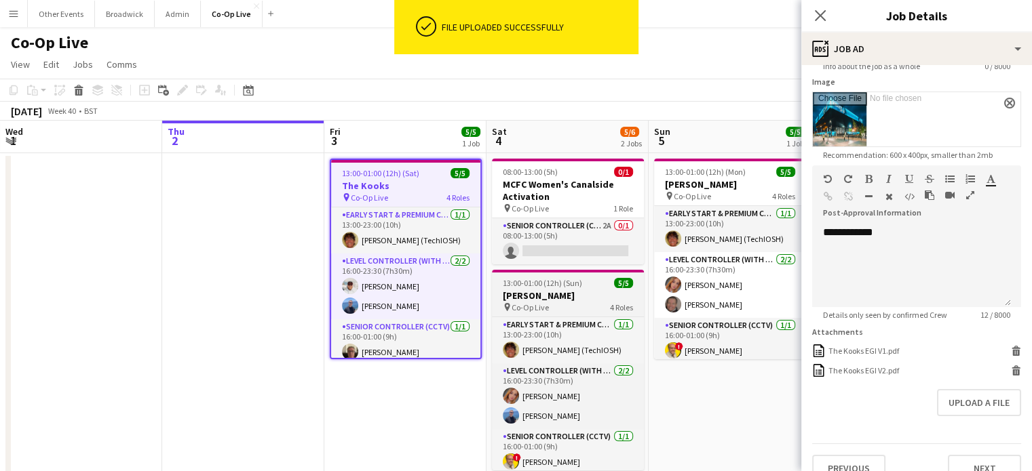
click at [564, 313] on app-job-card "13:00-01:00 (12h) (Sun) 5/5 [PERSON_NAME] pin Co-Op Live 4 Roles Early Start & …" at bounding box center [568, 370] width 152 height 201
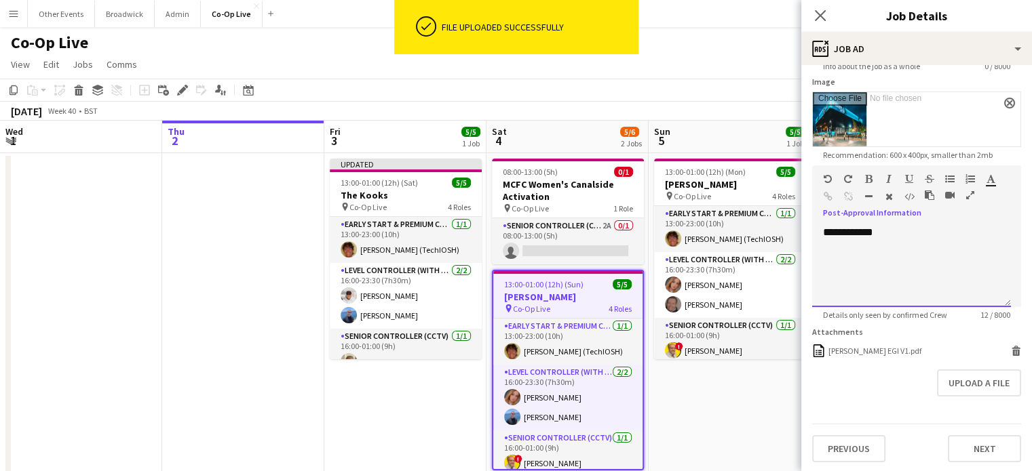
click at [855, 240] on div "**********" at bounding box center [911, 266] width 199 height 81
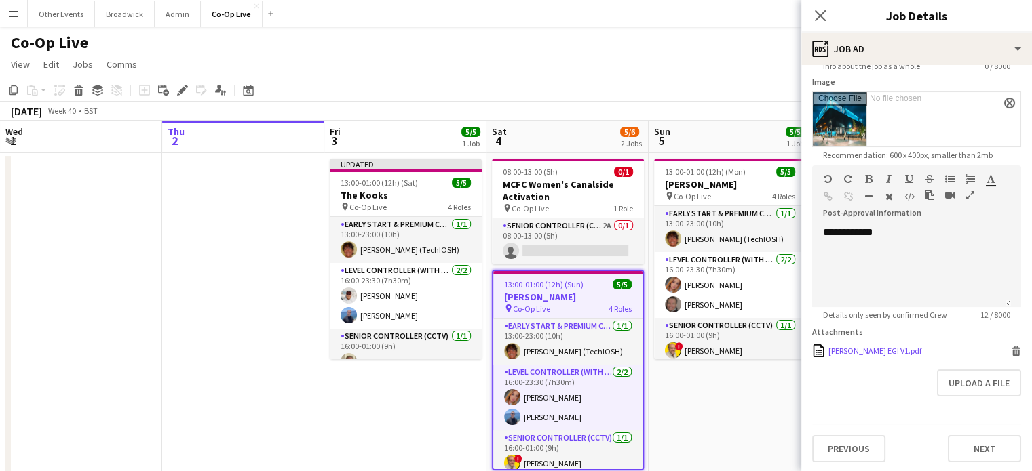
click at [1013, 353] on icon at bounding box center [1016, 353] width 7 height 6
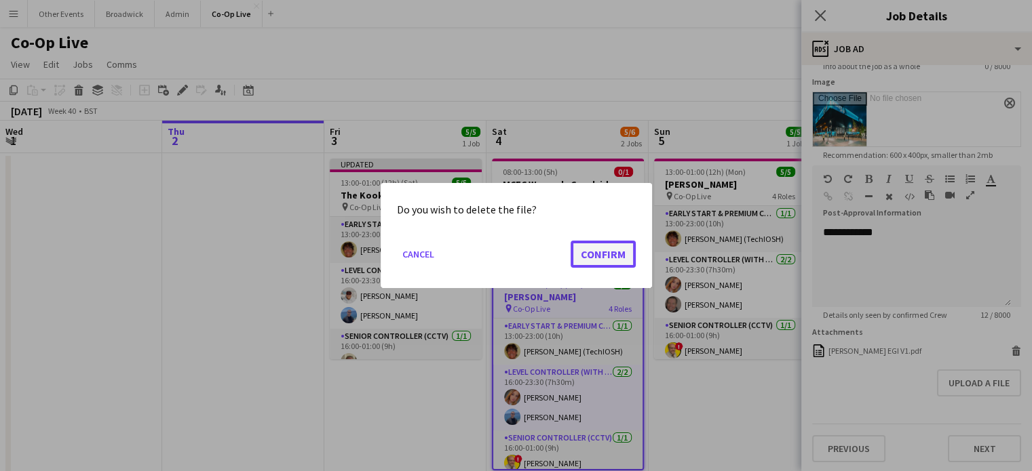
click at [608, 254] on button "Confirm" at bounding box center [602, 254] width 65 height 27
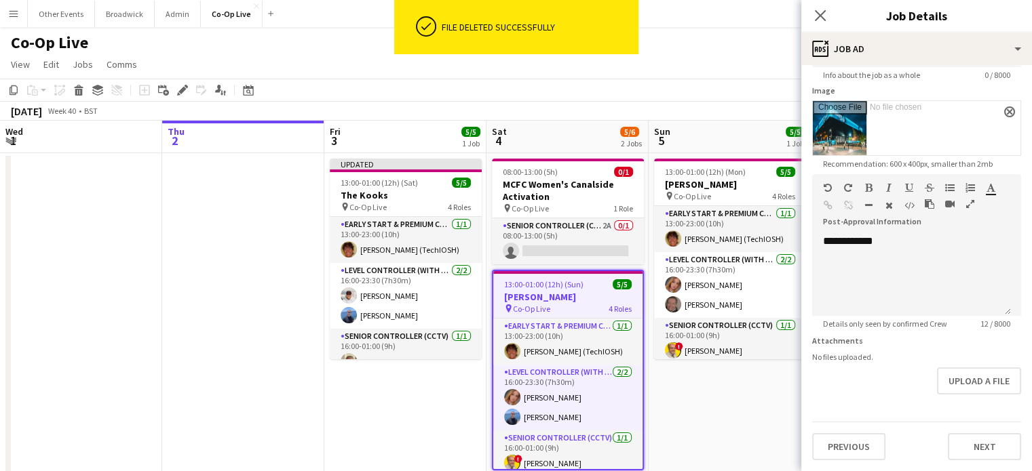
scroll to position [201, 0]
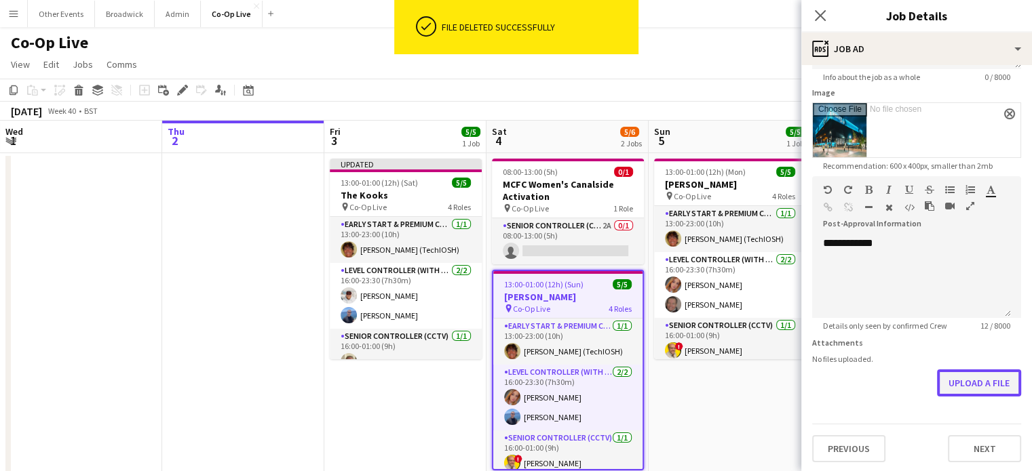
click at [967, 387] on button "Upload a file" at bounding box center [979, 383] width 84 height 27
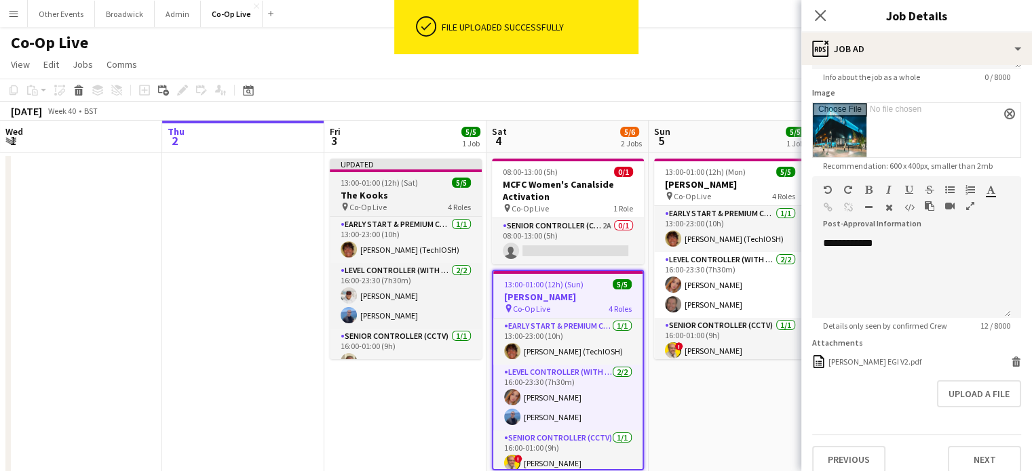
click at [397, 195] on h3 "The Kooks" at bounding box center [406, 195] width 152 height 12
type input "*********"
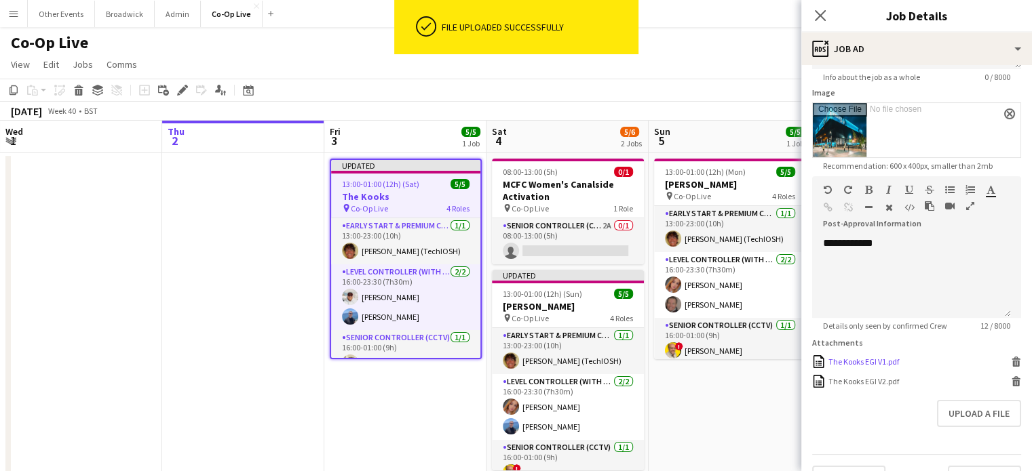
click at [1013, 361] on icon at bounding box center [1016, 364] width 7 height 6
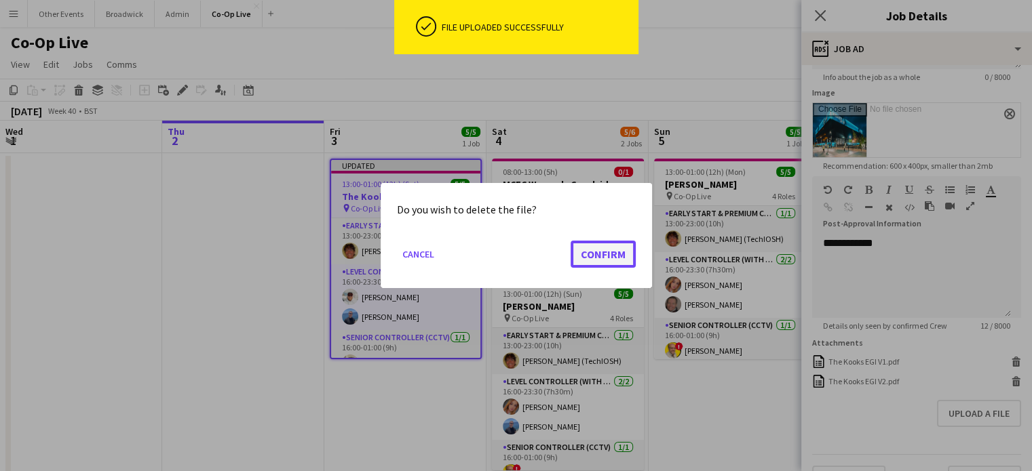
click at [593, 262] on button "Confirm" at bounding box center [602, 254] width 65 height 27
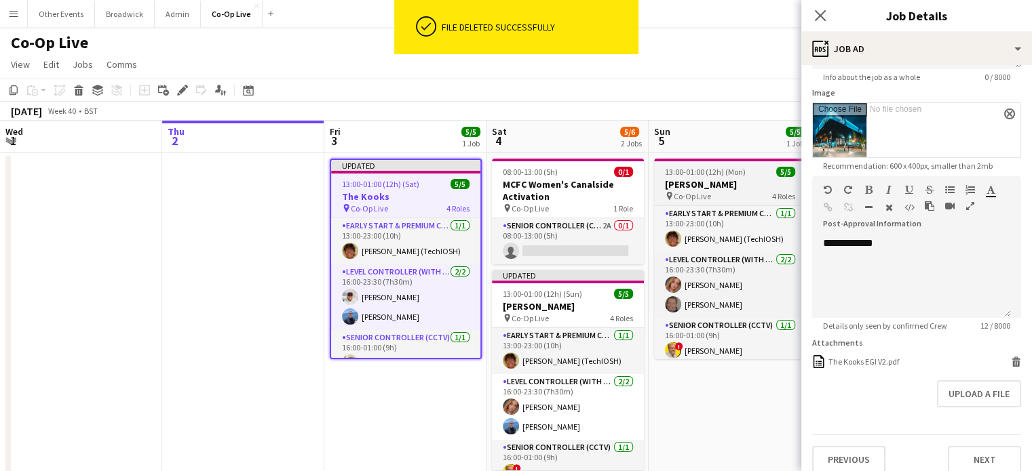
click at [683, 189] on h3 "[PERSON_NAME]" at bounding box center [730, 184] width 152 height 12
type input "**********"
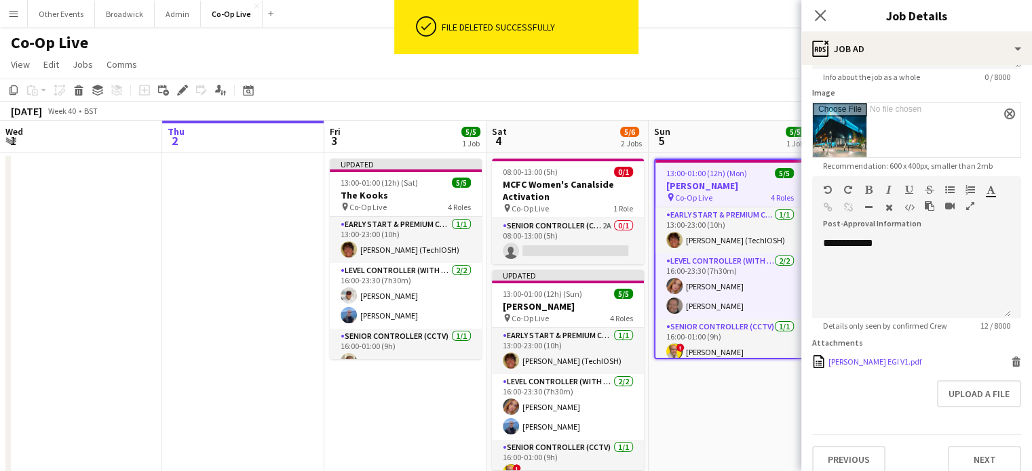
click at [1011, 364] on icon "Delete" at bounding box center [1016, 362] width 10 height 10
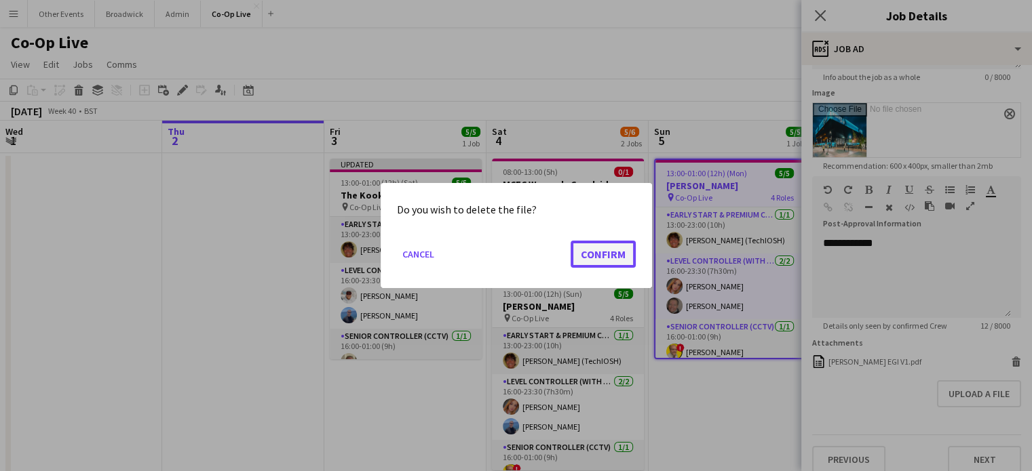
click at [611, 257] on button "Confirm" at bounding box center [602, 254] width 65 height 27
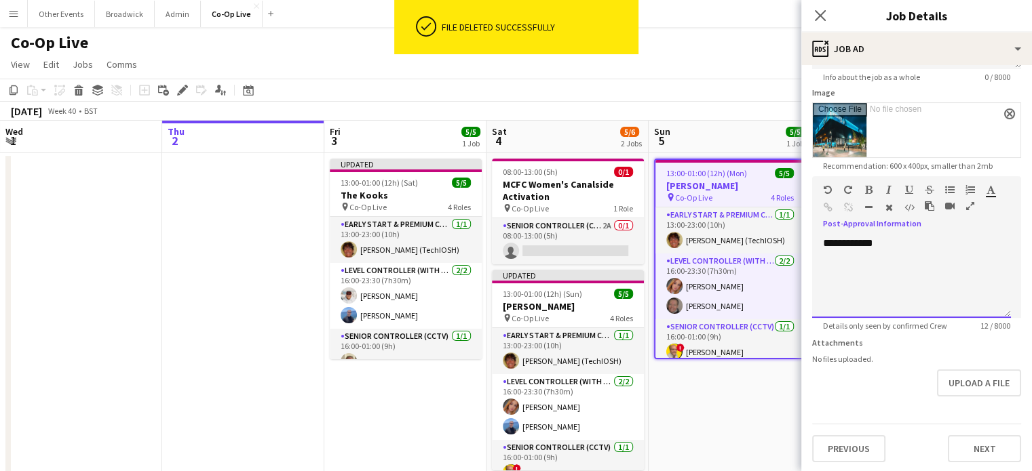
click at [846, 244] on div "**********" at bounding box center [911, 277] width 199 height 81
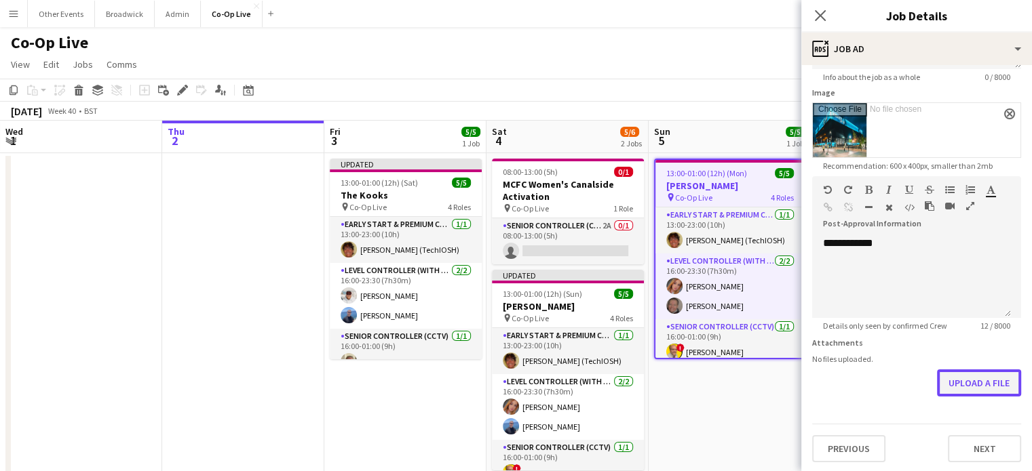
click at [948, 393] on button "Upload a file" at bounding box center [979, 383] width 84 height 27
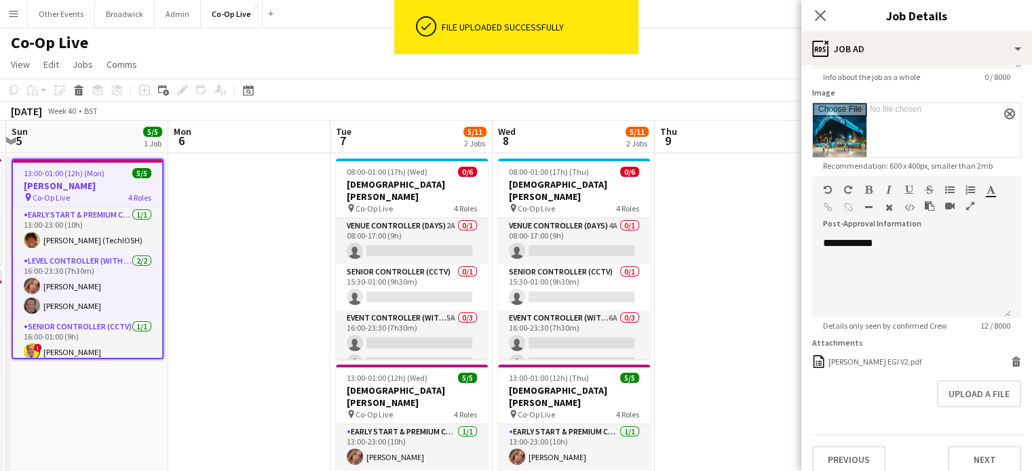
scroll to position [0, 499]
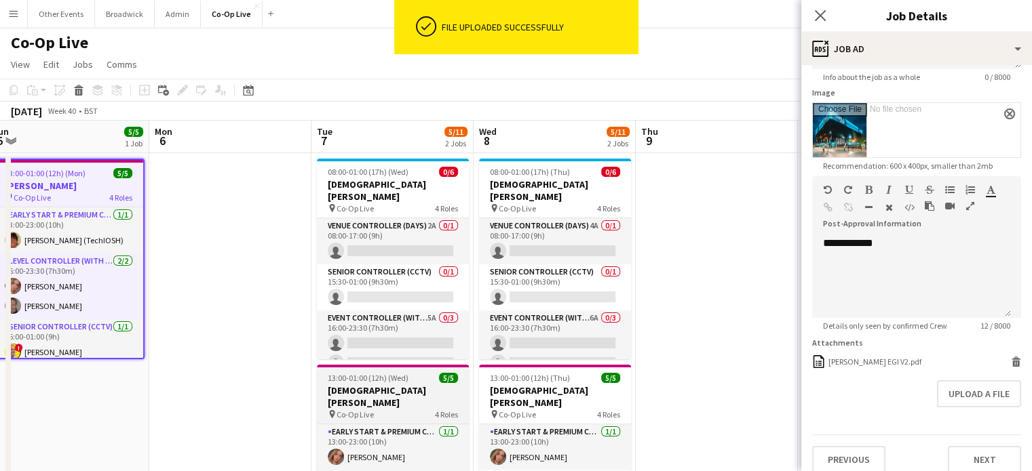
click at [396, 392] on h3 "[DEMOGRAPHIC_DATA][PERSON_NAME]" at bounding box center [393, 397] width 152 height 24
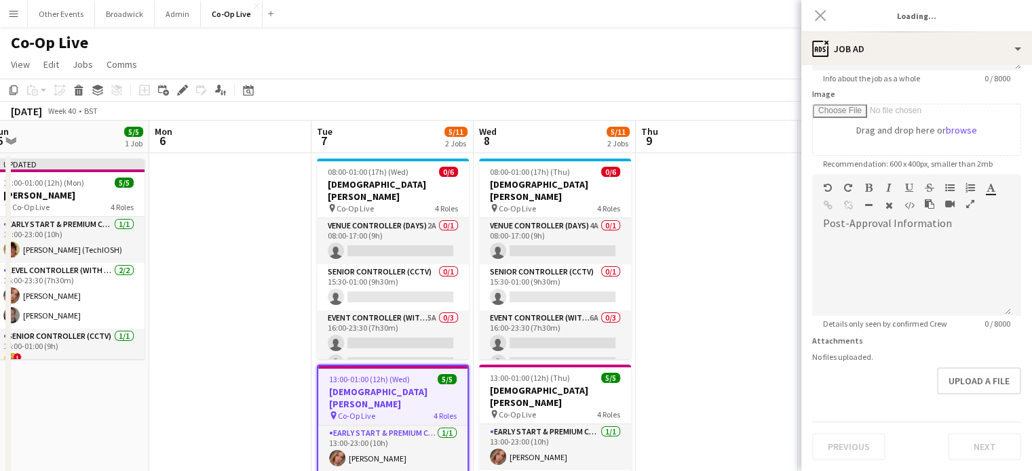
type input "*********"
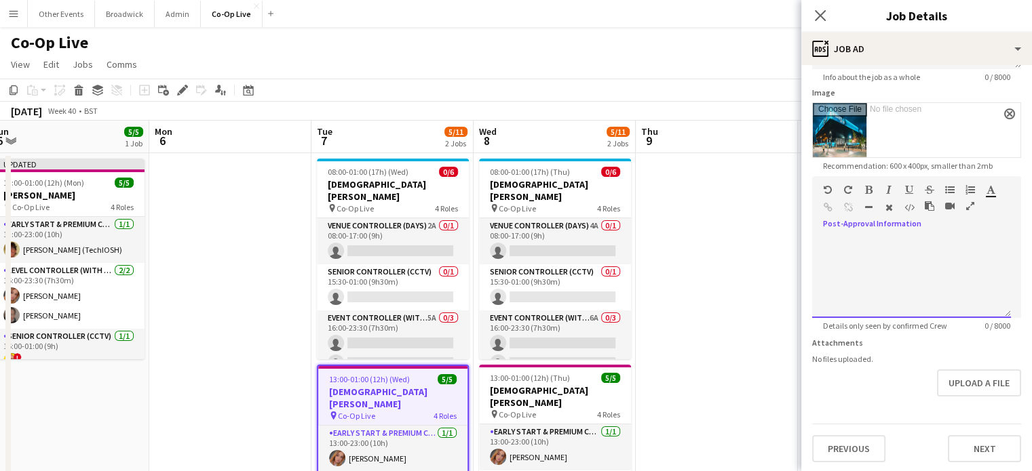
click at [876, 292] on div at bounding box center [911, 277] width 199 height 81
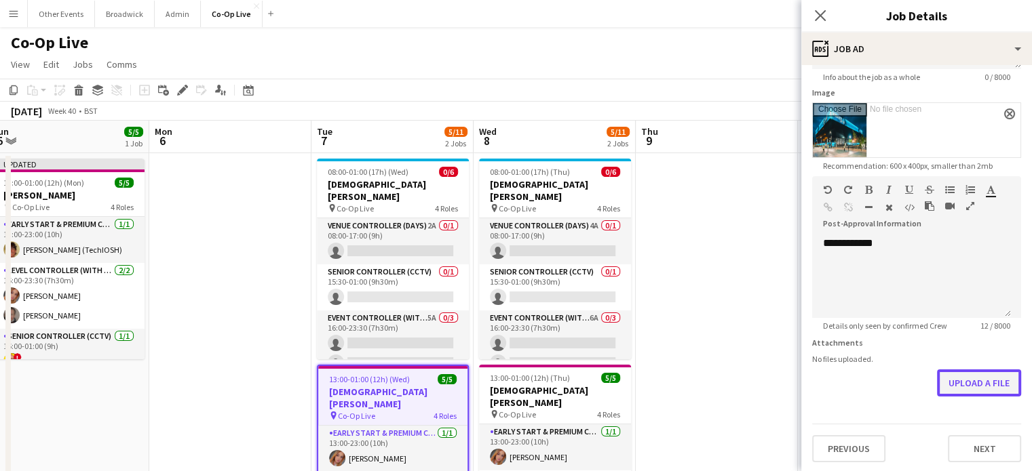
click at [952, 378] on button "Upload a file" at bounding box center [979, 383] width 84 height 27
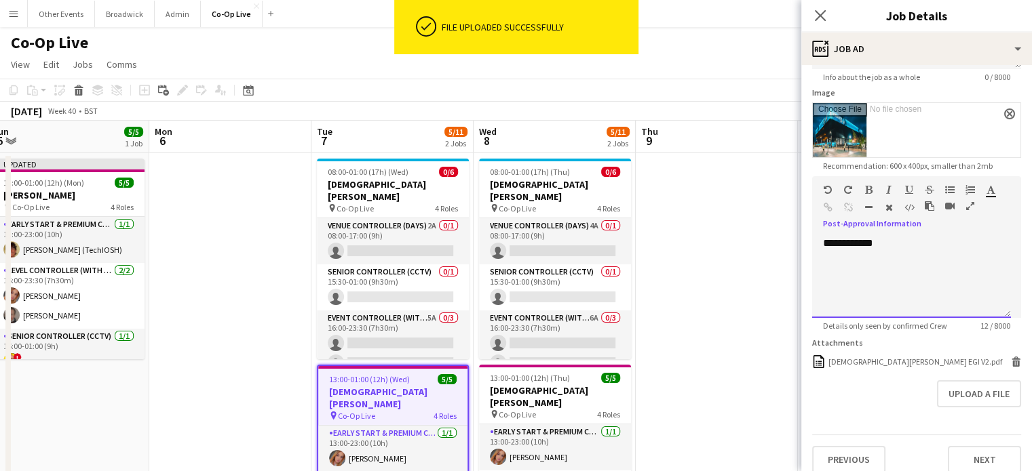
click at [847, 243] on div "**********" at bounding box center [911, 277] width 199 height 81
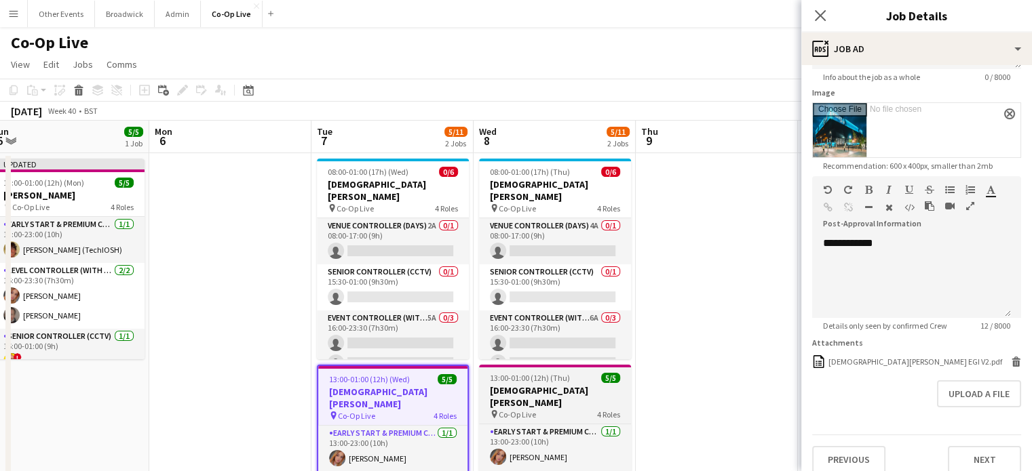
click at [553, 381] on span "13:00-01:00 (12h) (Thu)" at bounding box center [530, 378] width 80 height 10
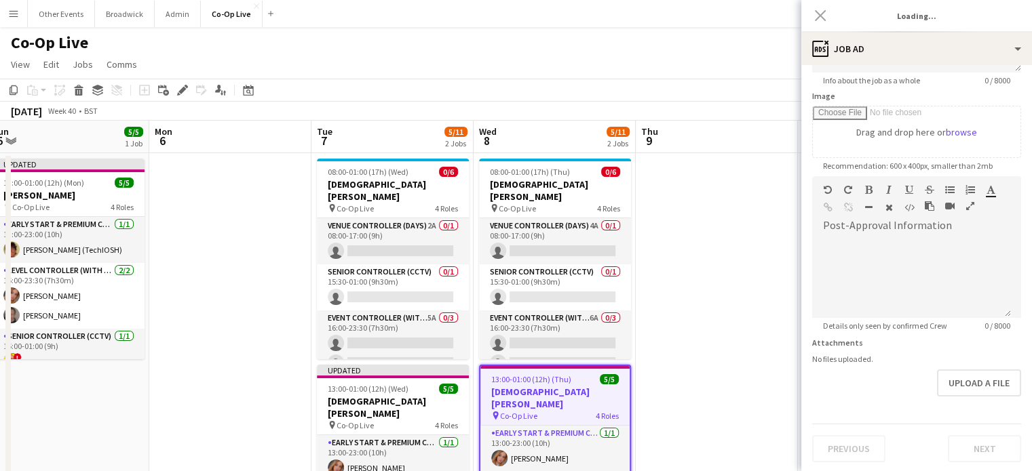
type input "*********"
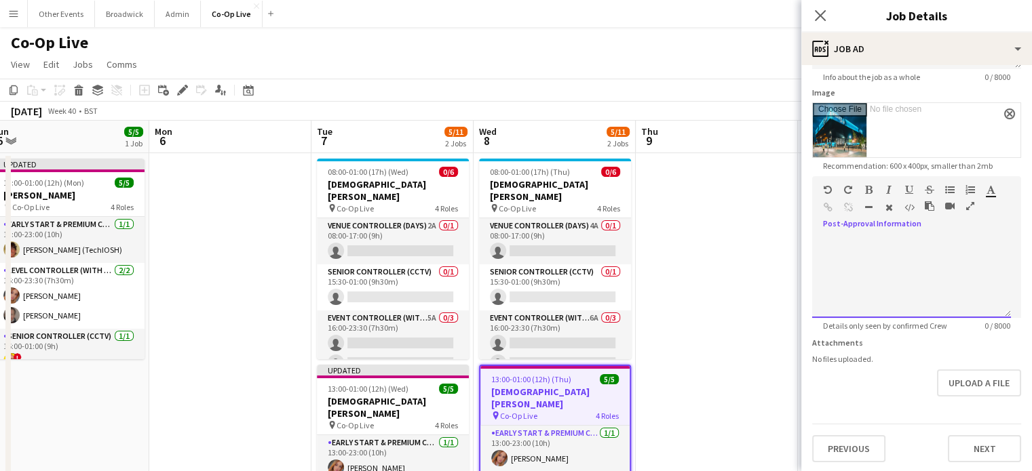
click at [877, 247] on div at bounding box center [911, 277] width 199 height 81
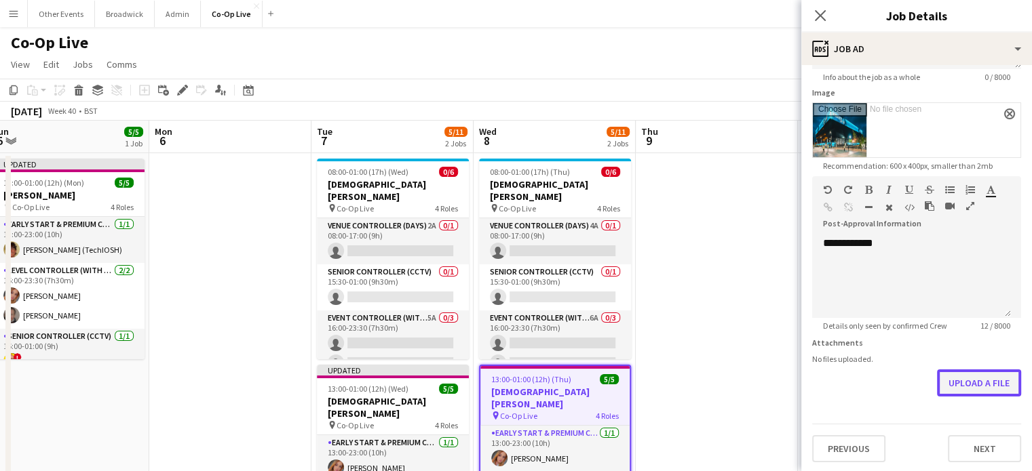
click at [985, 384] on button "Upload a file" at bounding box center [979, 383] width 84 height 27
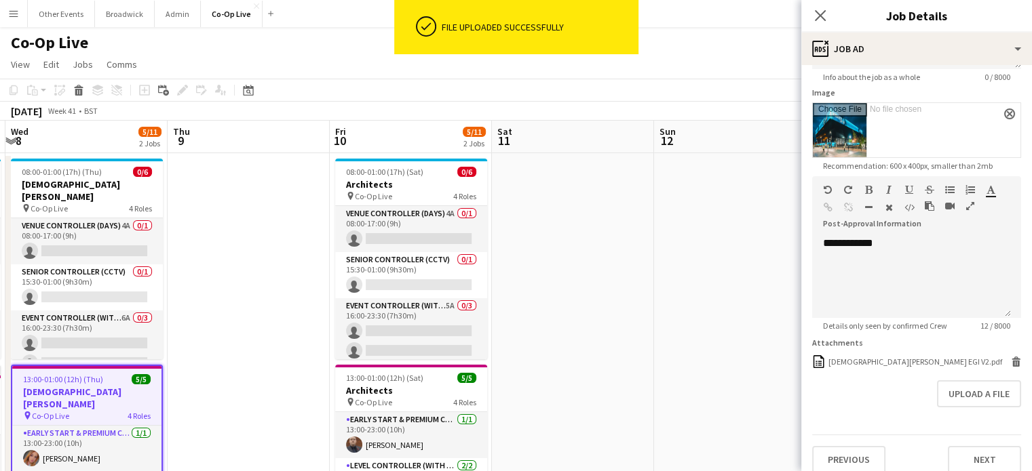
scroll to position [0, 318]
click at [385, 392] on h3 "Architects" at bounding box center [412, 391] width 152 height 12
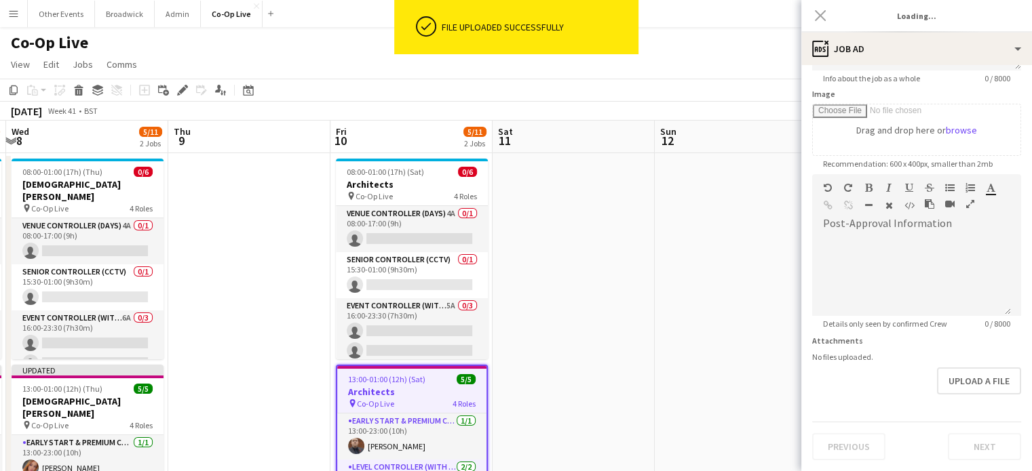
type input "**********"
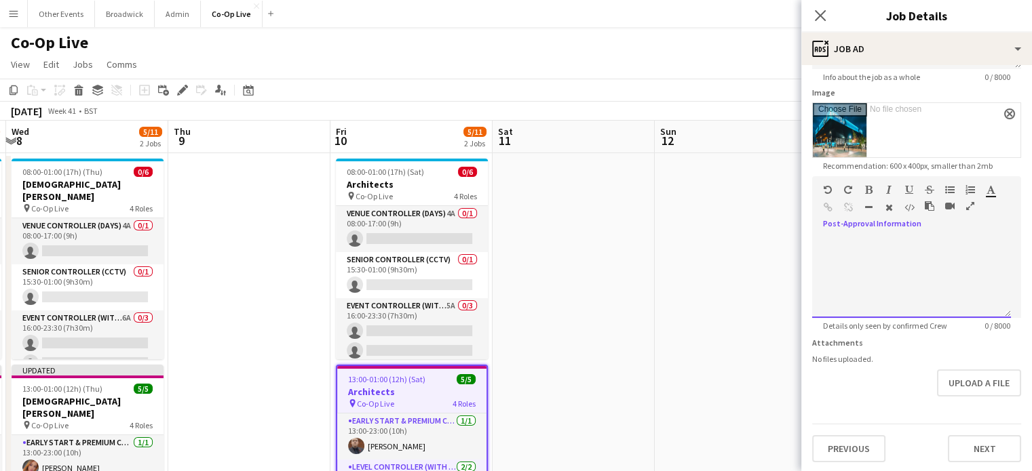
click at [885, 279] on div at bounding box center [911, 277] width 199 height 81
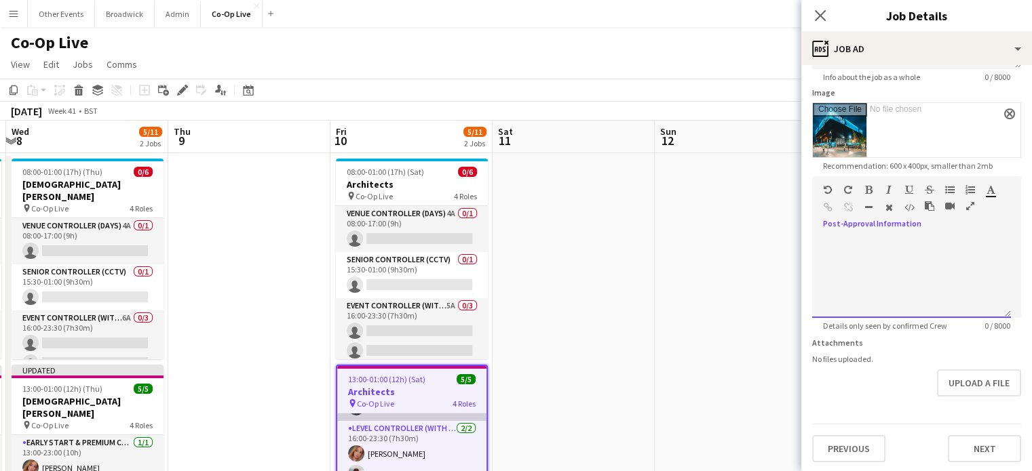
scroll to position [0, 0]
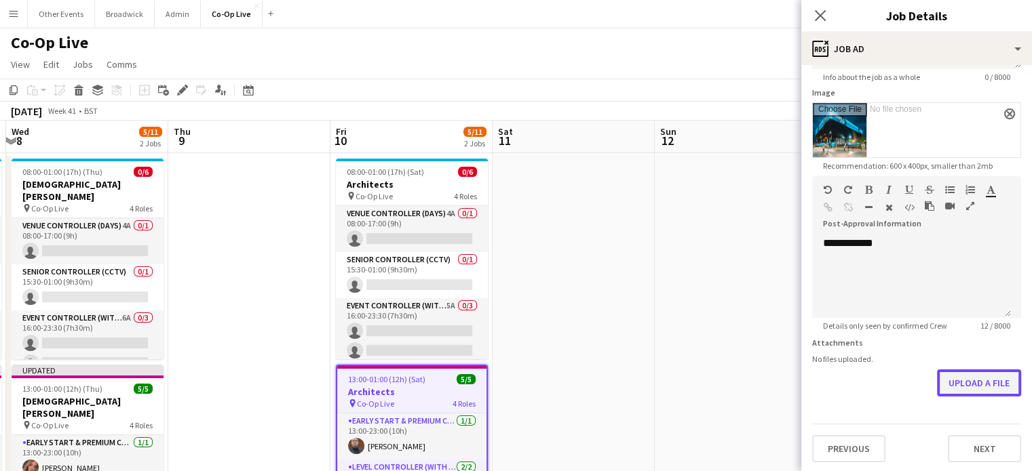
click at [963, 385] on button "Upload a file" at bounding box center [979, 383] width 84 height 27
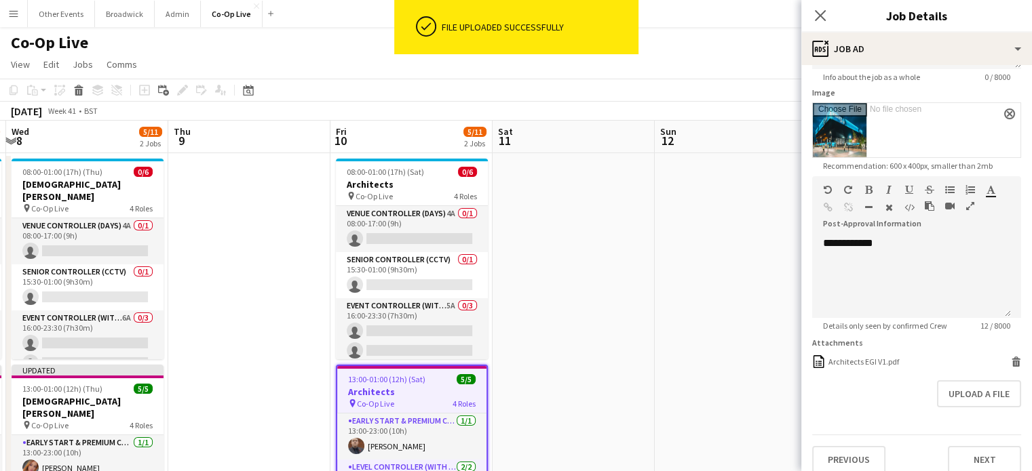
click at [678, 61] on app-page-menu "View Day view expanded Day view collapsed Month view Date picker Jump to [DATE]…" at bounding box center [516, 66] width 1032 height 26
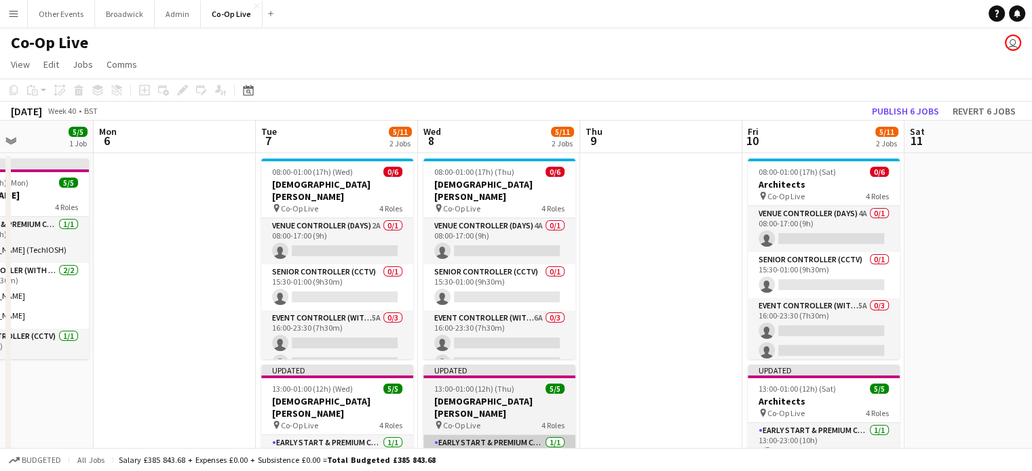
scroll to position [0, 553]
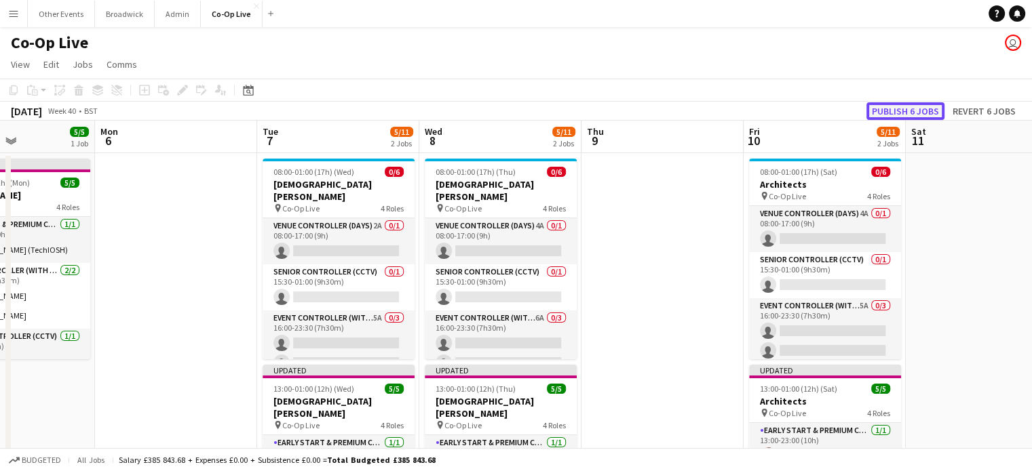
click at [909, 111] on button "Publish 6 jobs" at bounding box center [905, 111] width 78 height 18
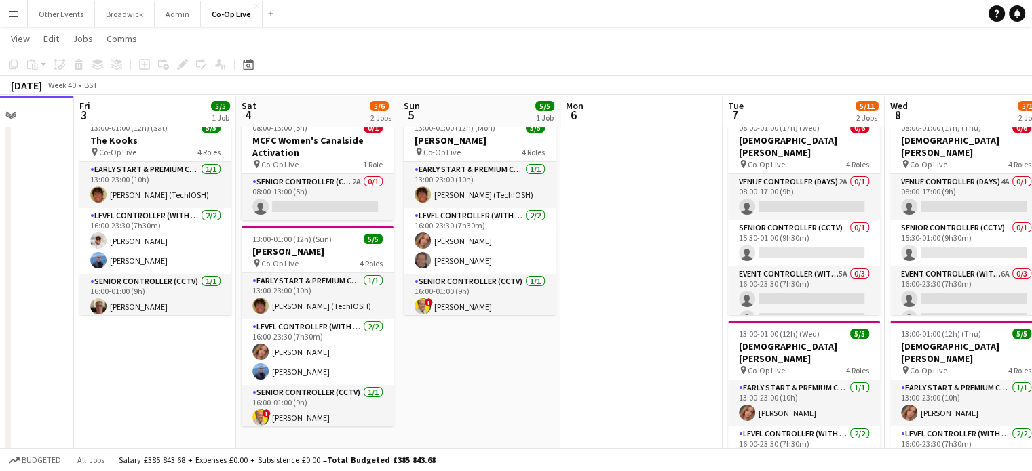
scroll to position [42, 0]
click at [302, 162] on div "pin Co-Op Live 1 Role" at bounding box center [317, 164] width 152 height 11
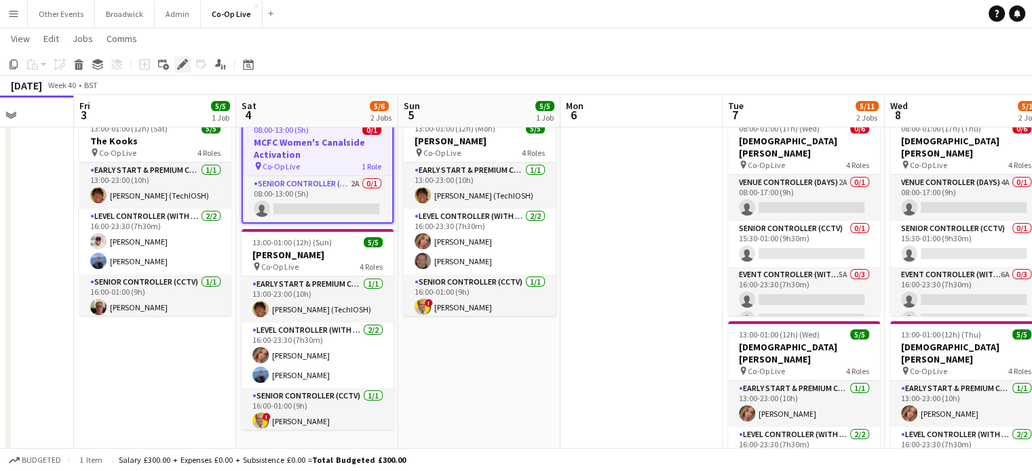
click at [180, 71] on div "Edit" at bounding box center [182, 64] width 16 height 16
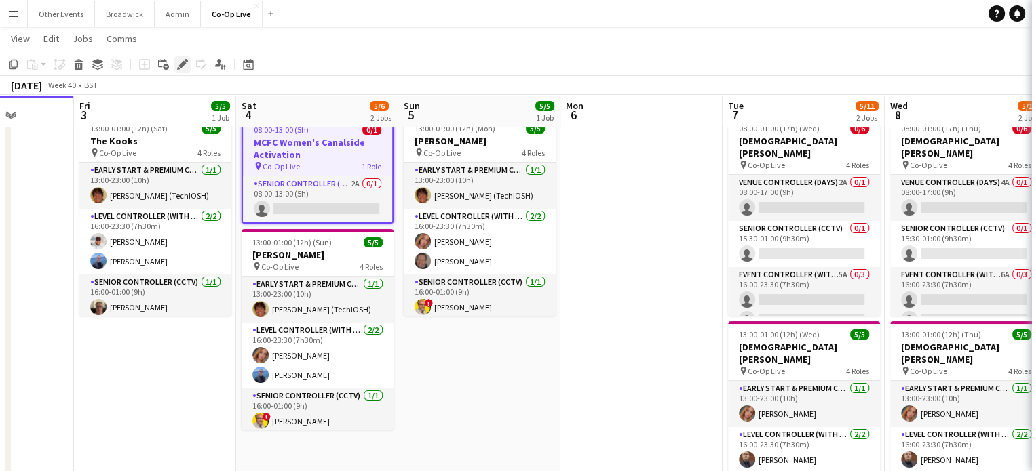
type input "**********"
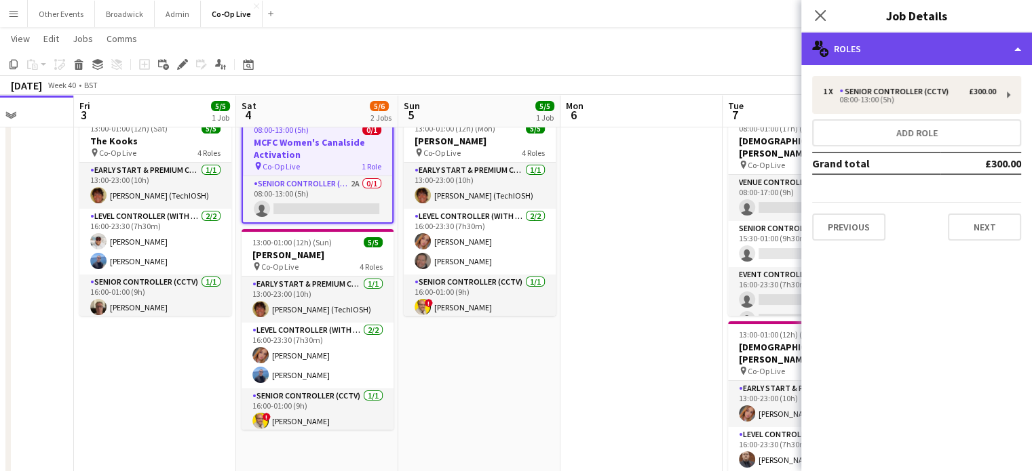
click at [982, 39] on div "multiple-users-add Roles" at bounding box center [916, 49] width 231 height 33
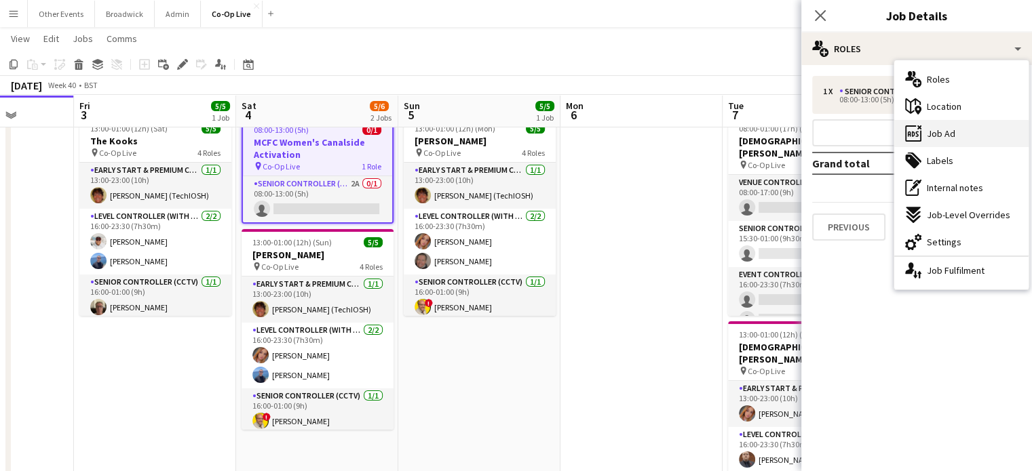
click at [969, 127] on div "ads-window Job Ad" at bounding box center [961, 133] width 134 height 27
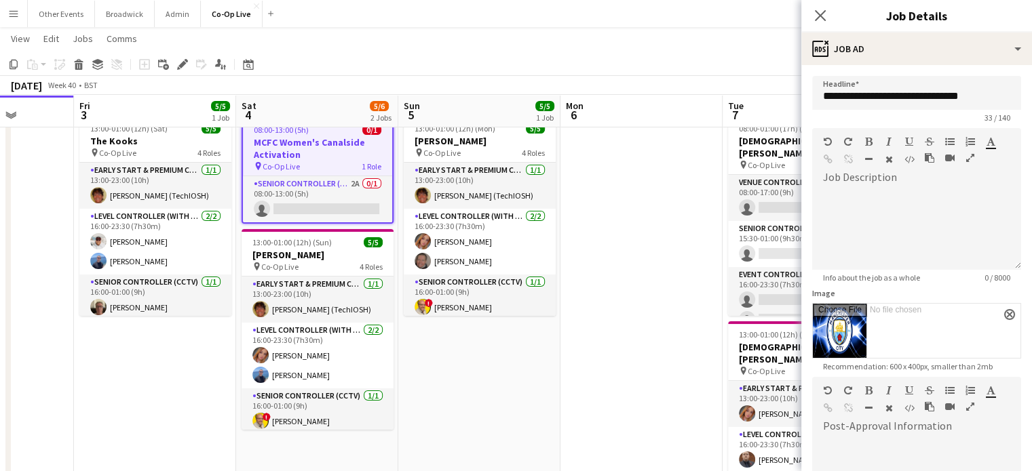
click at [613, 61] on app-toolbar "Copy Paste Paste Ctrl+V Paste with crew Ctrl+Shift+V Paste linked Job [GEOGRAPH…" at bounding box center [516, 64] width 1032 height 23
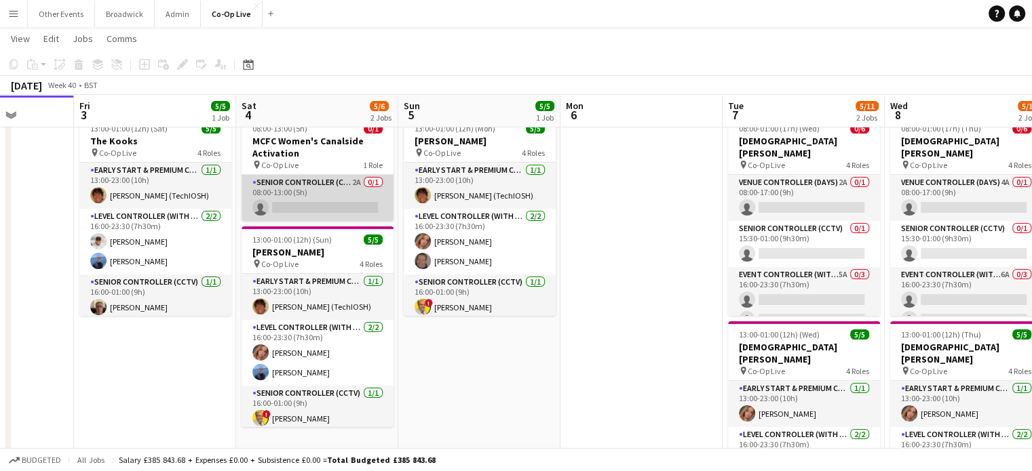
click at [307, 191] on app-card-role "Senior Controller (CCTV) 2A 0/1 08:00-13:00 (5h) single-neutral-actions" at bounding box center [317, 198] width 152 height 46
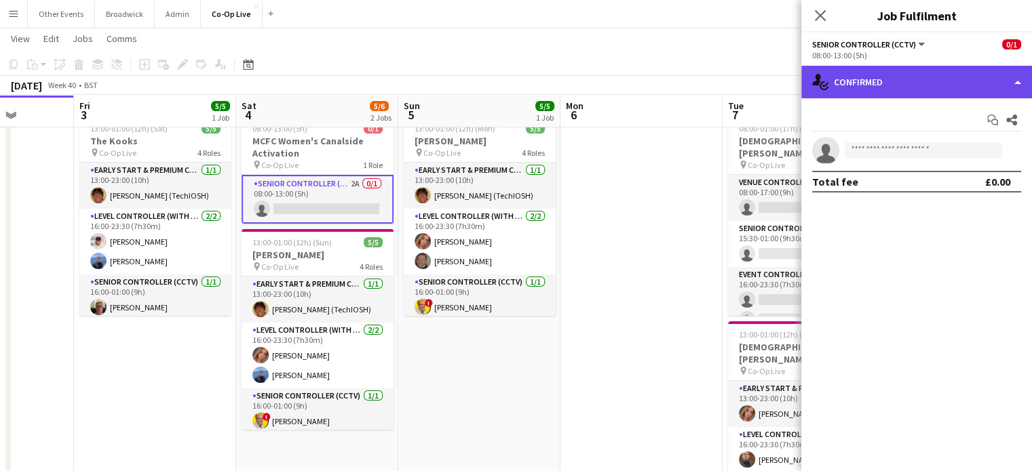
click at [879, 75] on div "single-neutral-actions-check-2 Confirmed" at bounding box center [916, 82] width 231 height 33
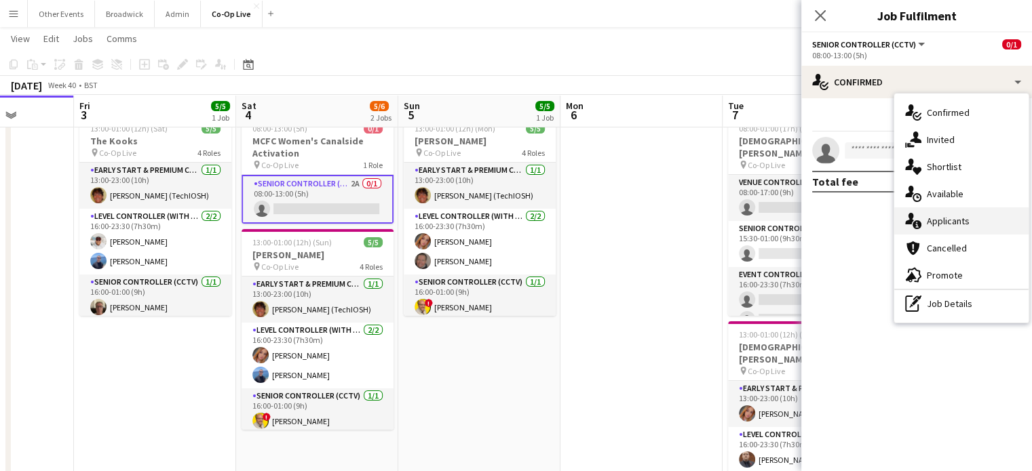
click at [982, 217] on div "single-neutral-actions-information Applicants" at bounding box center [961, 221] width 134 height 27
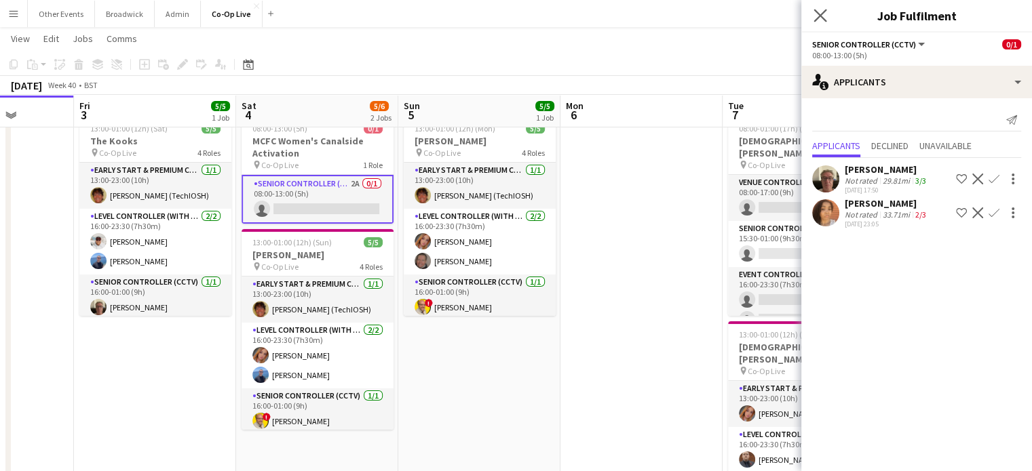
click at [814, 24] on app-icon "Close pop-in" at bounding box center [821, 16] width 20 height 20
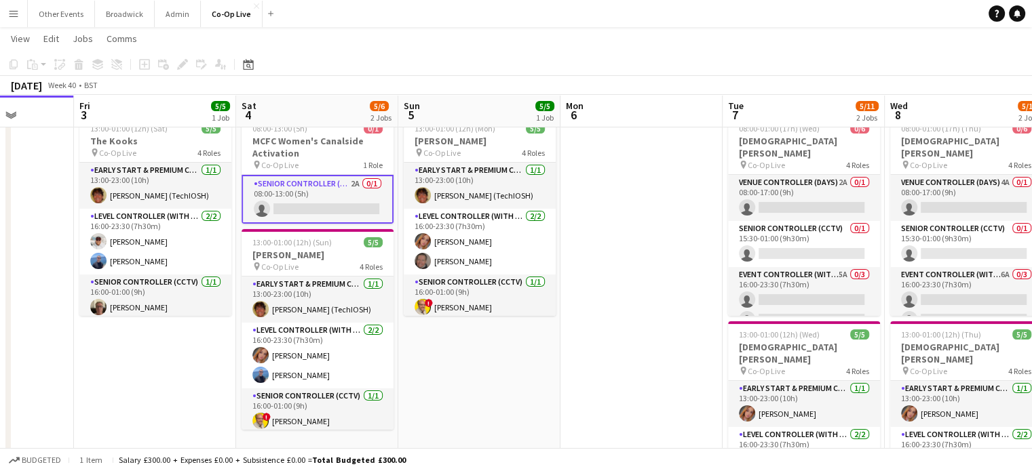
click at [366, 192] on app-card-role "Senior Controller (CCTV) 2A 0/1 08:00-13:00 (5h) single-neutral-actions" at bounding box center [317, 199] width 152 height 49
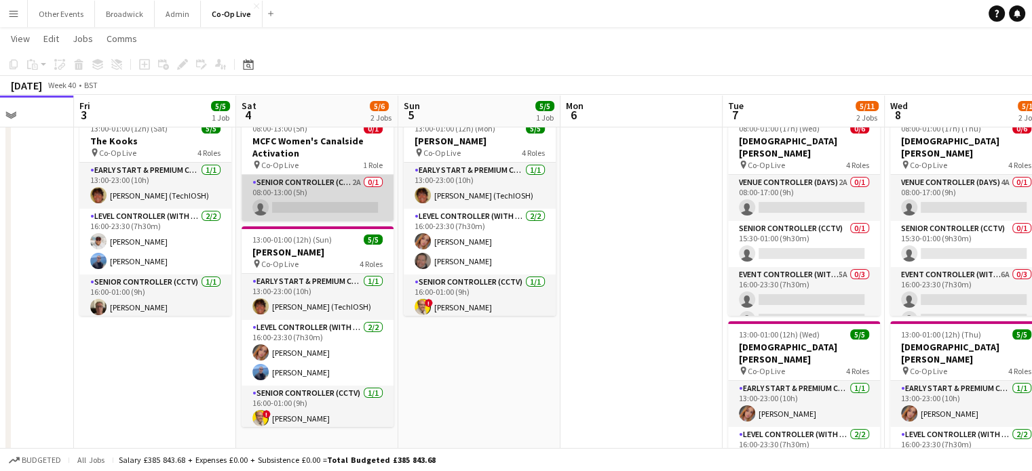
click at [366, 192] on app-card-role "Senior Controller (CCTV) 2A 0/1 08:00-13:00 (5h) single-neutral-actions" at bounding box center [317, 198] width 152 height 46
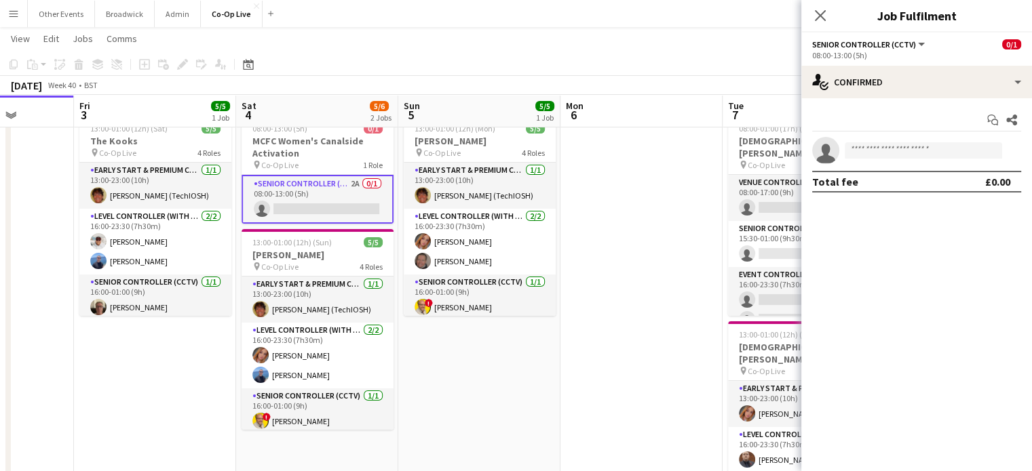
click at [633, 45] on app-page-menu "View Day view expanded Day view collapsed Month view Date picker Jump to [DATE]…" at bounding box center [516, 40] width 1032 height 26
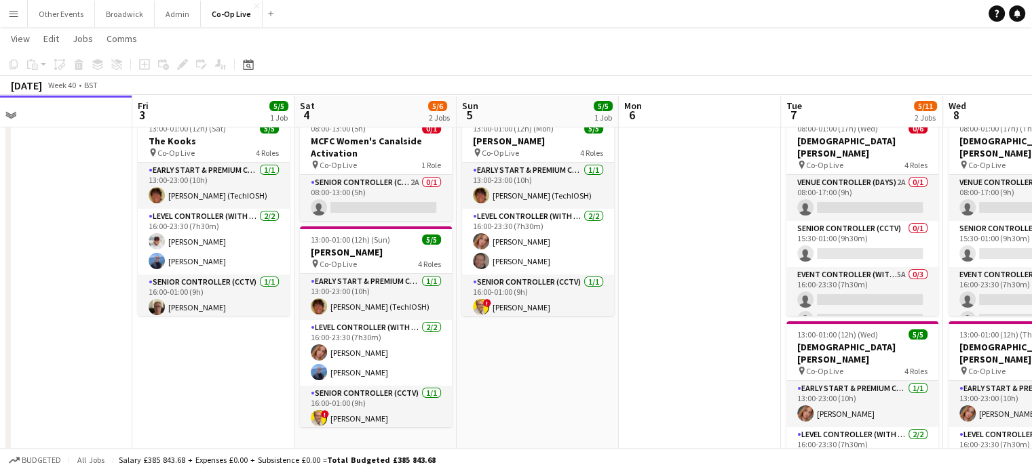
scroll to position [0, 296]
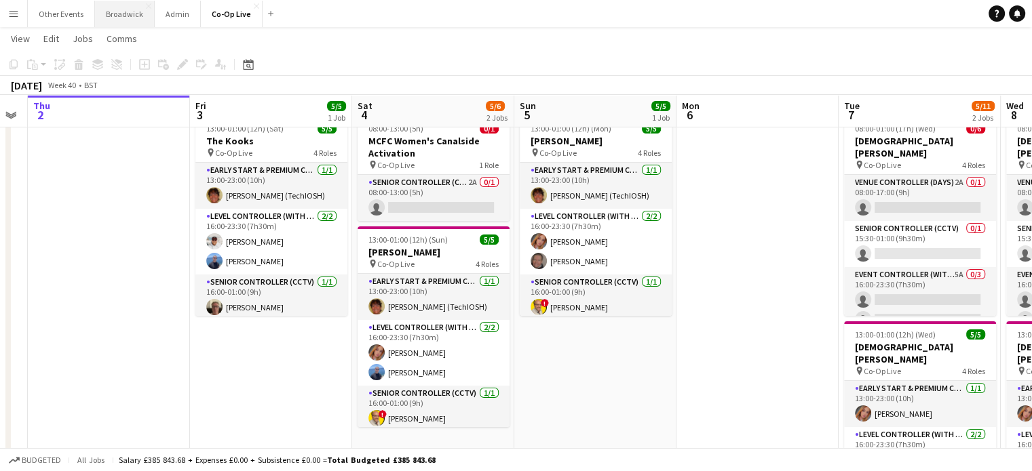
click at [122, 18] on button "Broadwick Close" at bounding box center [125, 14] width 60 height 26
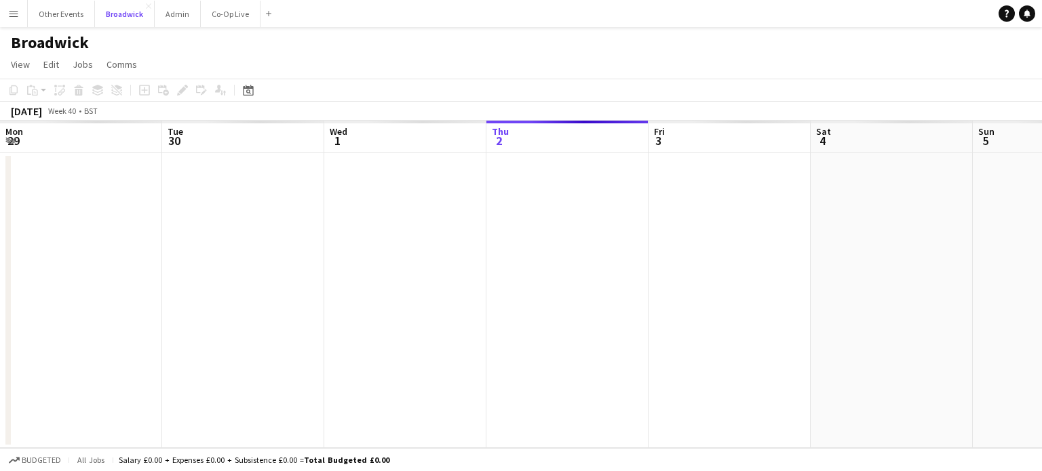
scroll to position [0, 324]
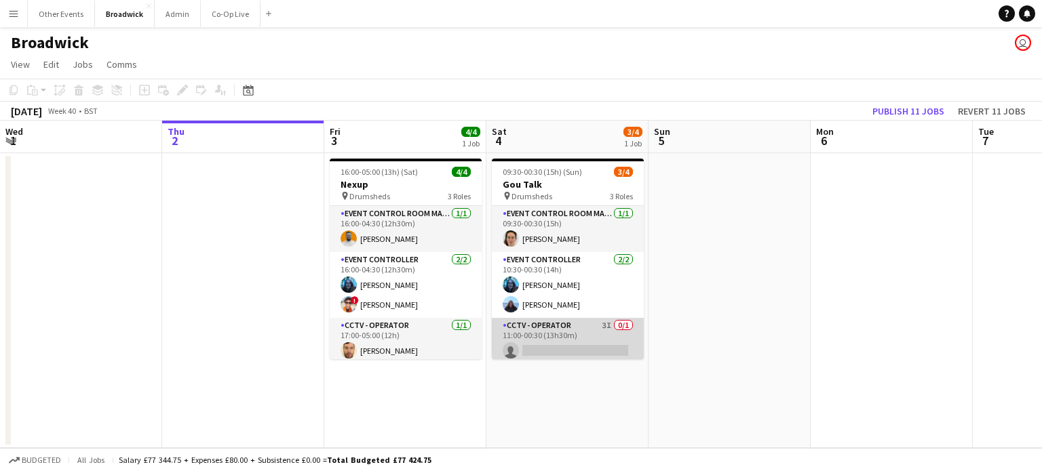
click at [556, 346] on app-card-role "CCTV - Operator 3I 0/1 11:00-00:30 (13h30m) single-neutral-actions" at bounding box center [568, 341] width 152 height 46
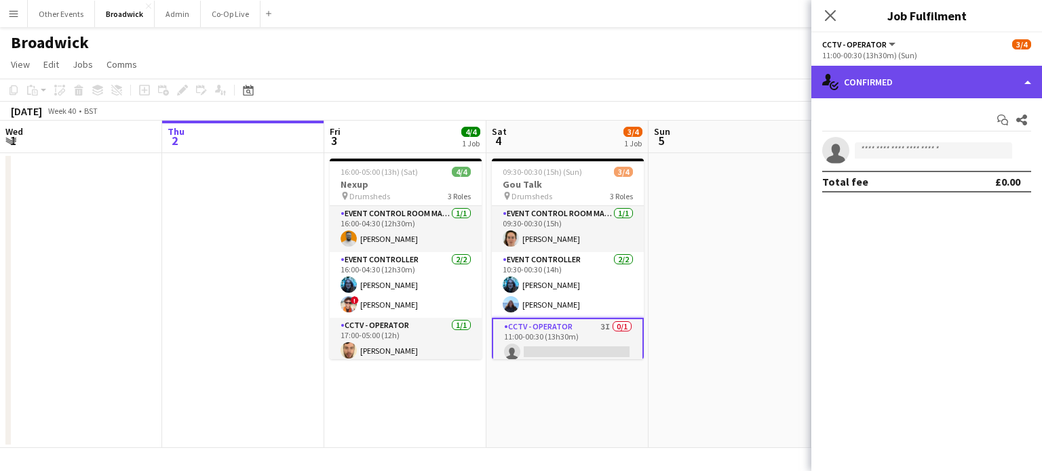
click at [999, 87] on div "single-neutral-actions-check-2 Confirmed" at bounding box center [926, 82] width 231 height 33
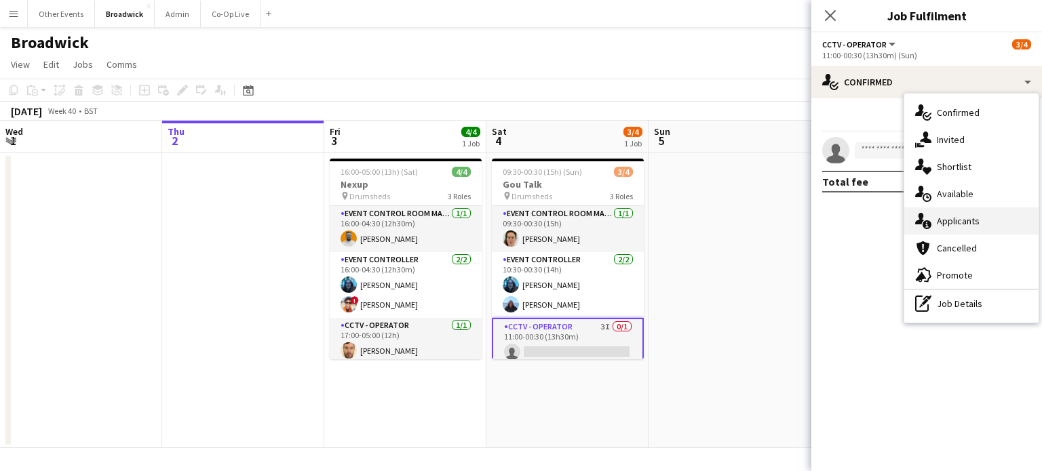
click at [943, 230] on div "single-neutral-actions-information Applicants" at bounding box center [971, 221] width 134 height 27
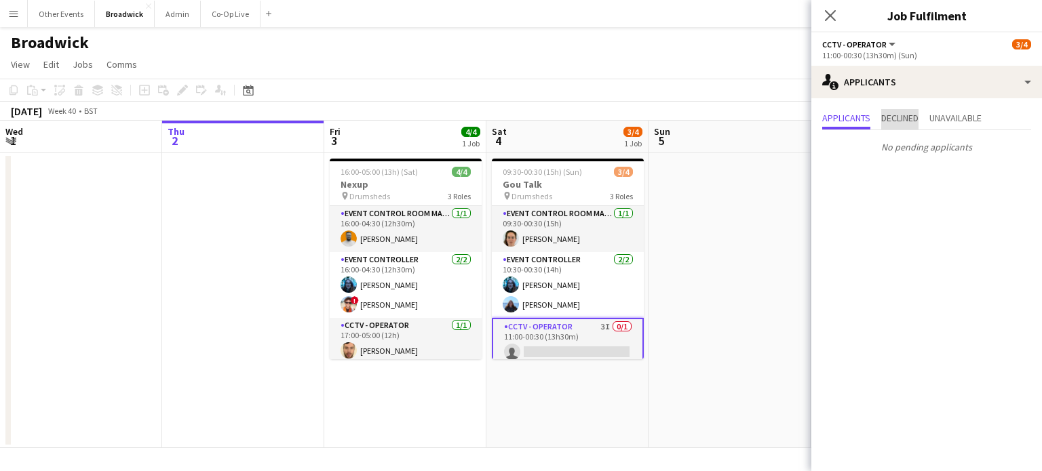
click at [902, 119] on span "Declined" at bounding box center [899, 117] width 37 height 9
click at [971, 120] on span "Unavailable" at bounding box center [955, 117] width 52 height 9
click at [858, 119] on span "Applicants" at bounding box center [846, 117] width 48 height 9
click at [677, 56] on app-page-menu "View Day view expanded Day view collapsed Month view Date picker Jump to [DATE]…" at bounding box center [521, 66] width 1042 height 26
